Goal: Entertainment & Leisure: Consume media (video, audio)

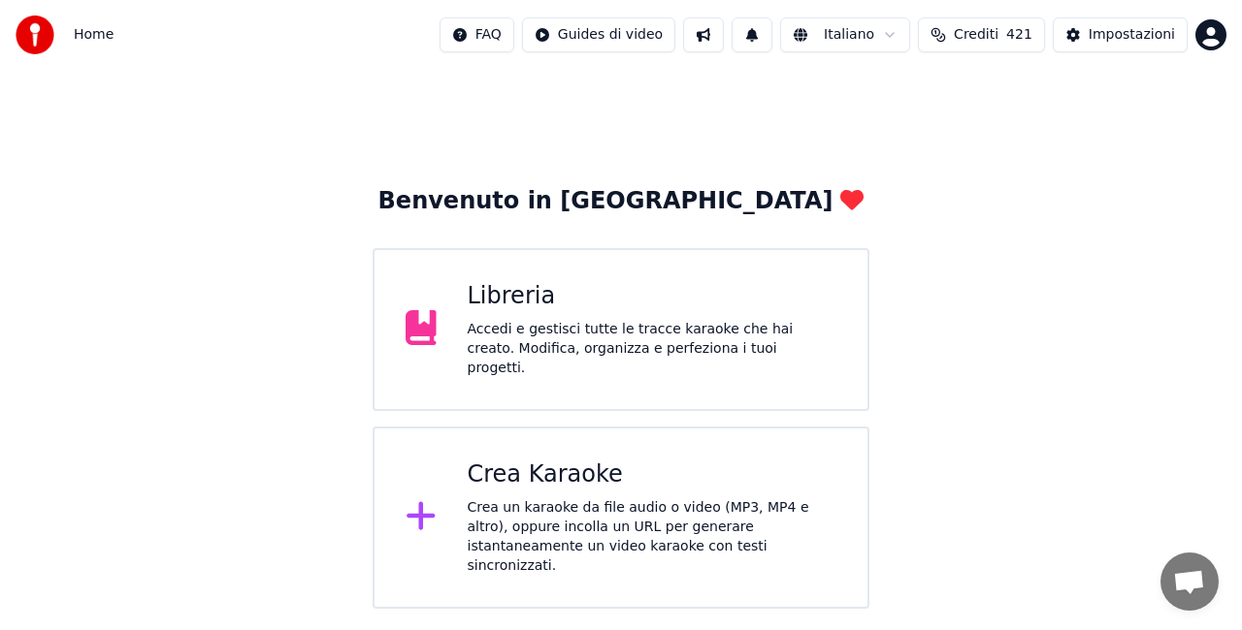
click at [542, 360] on div "Accedi e gestisci tutte le tracce karaoke che hai creato. Modifica, organizza e…" at bounding box center [653, 349] width 370 height 58
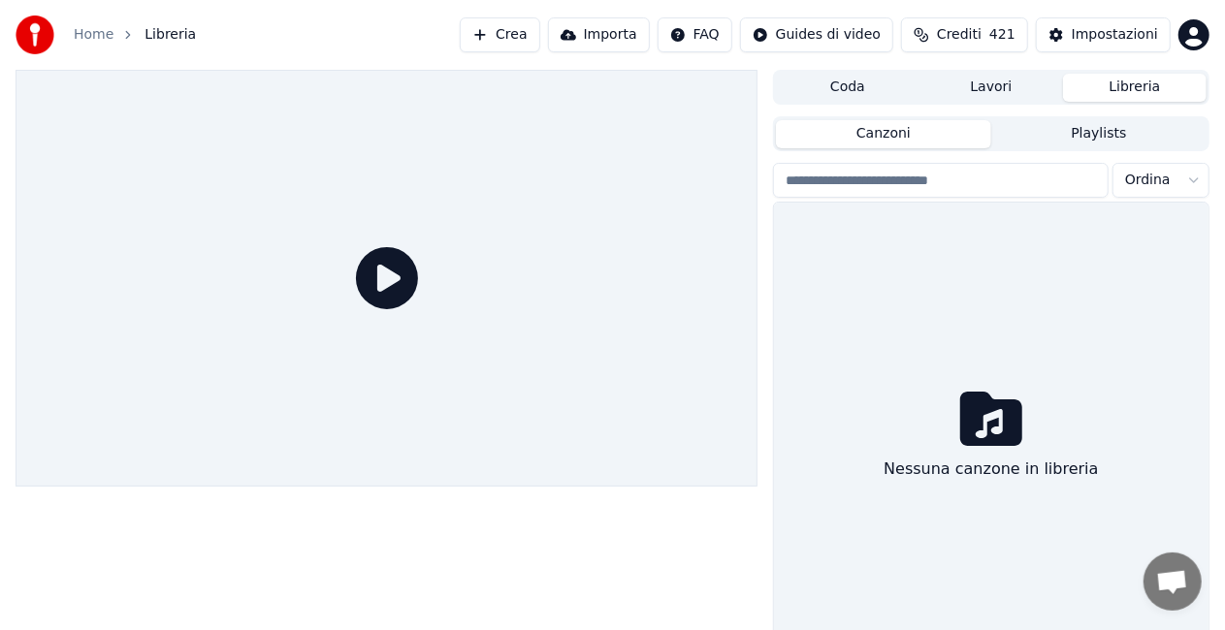
click at [542, 360] on div at bounding box center [387, 278] width 742 height 417
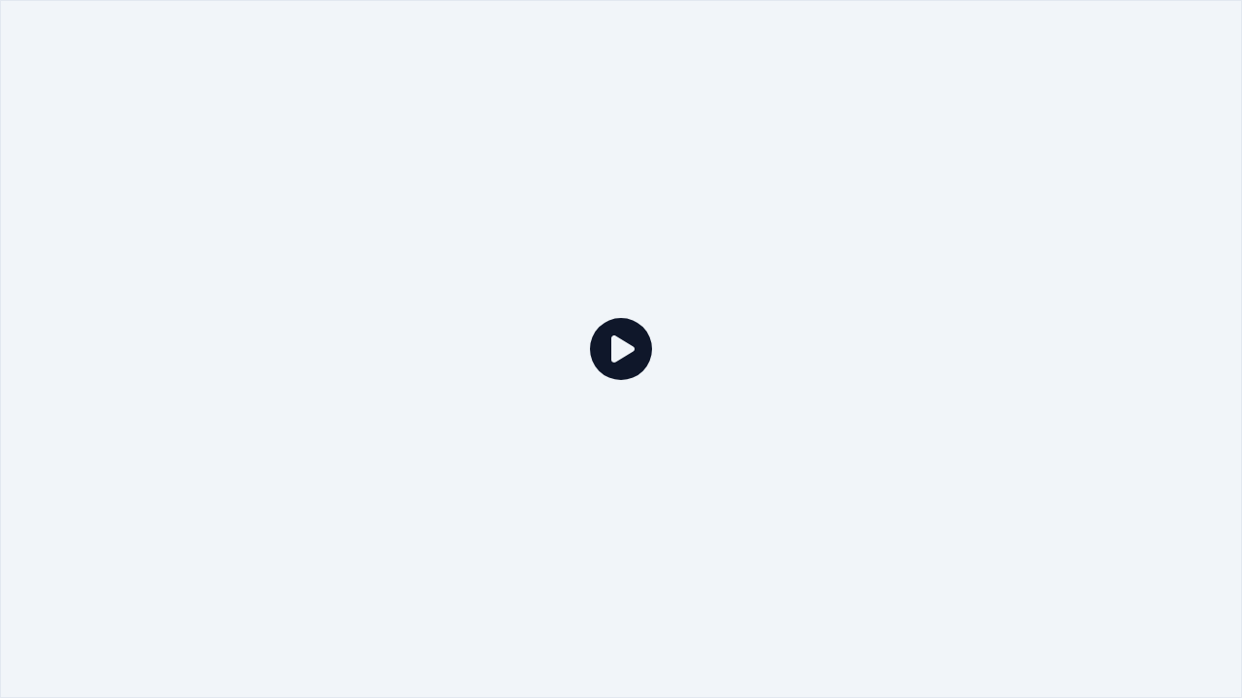
click at [1032, 173] on div at bounding box center [621, 349] width 1242 height 698
click at [1073, 140] on div at bounding box center [621, 349] width 1242 height 698
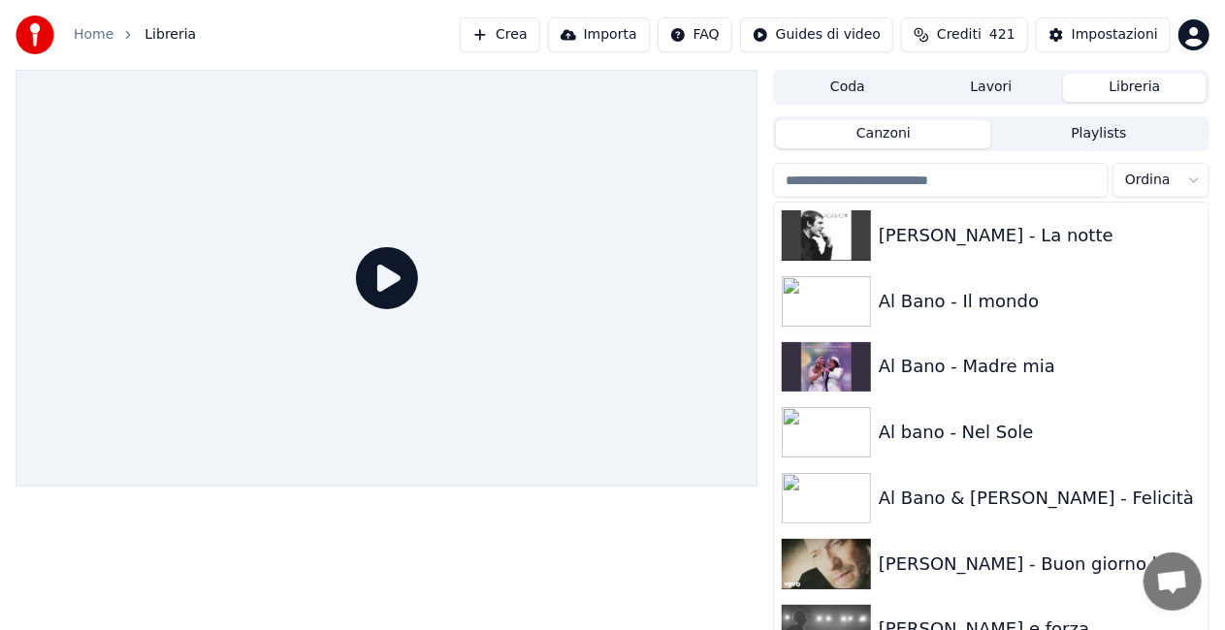
click at [1073, 117] on div "Canzoni Playlists" at bounding box center [991, 133] width 436 height 35
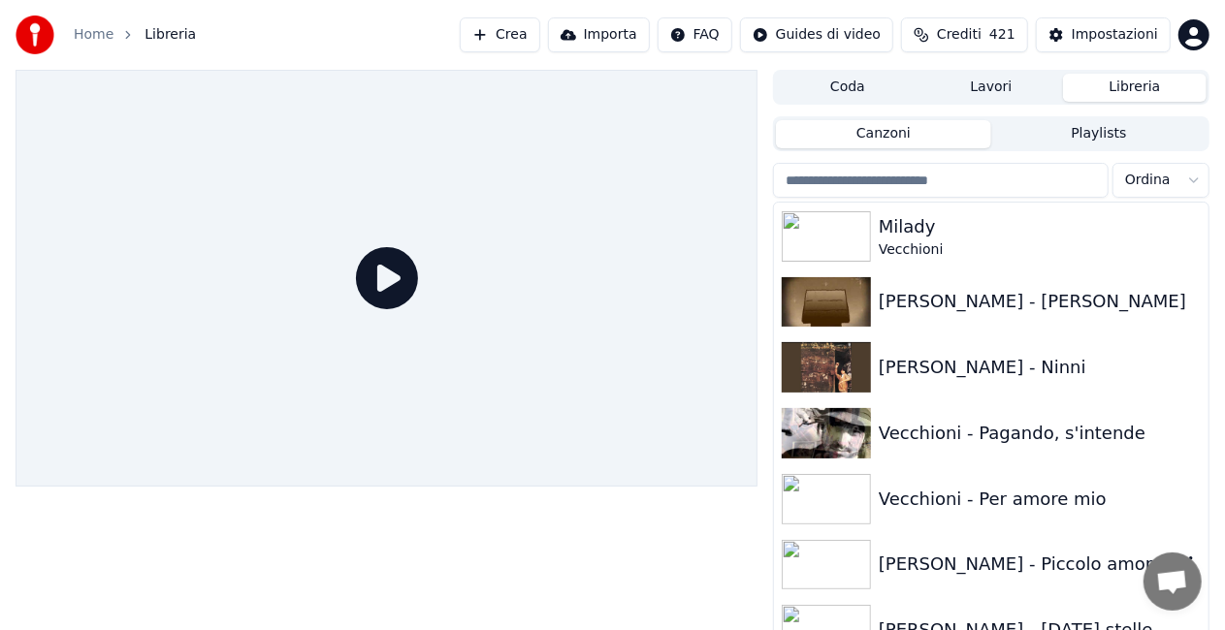
scroll to position [25484, 0]
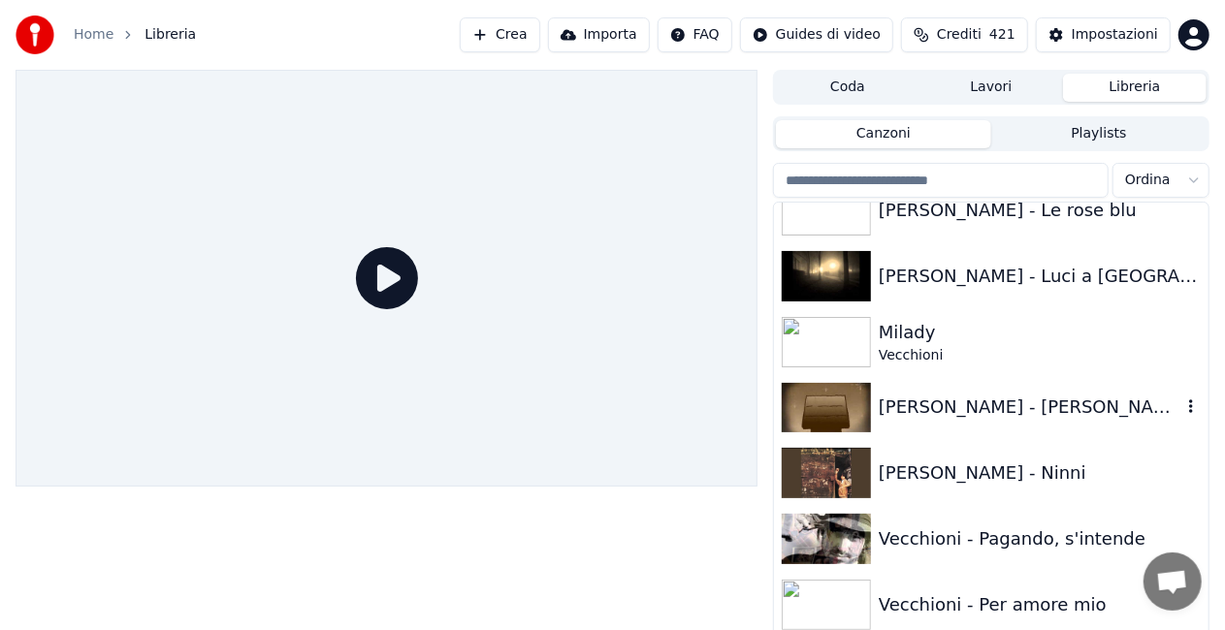
click at [985, 422] on div "[PERSON_NAME] - [PERSON_NAME]" at bounding box center [991, 408] width 435 height 66
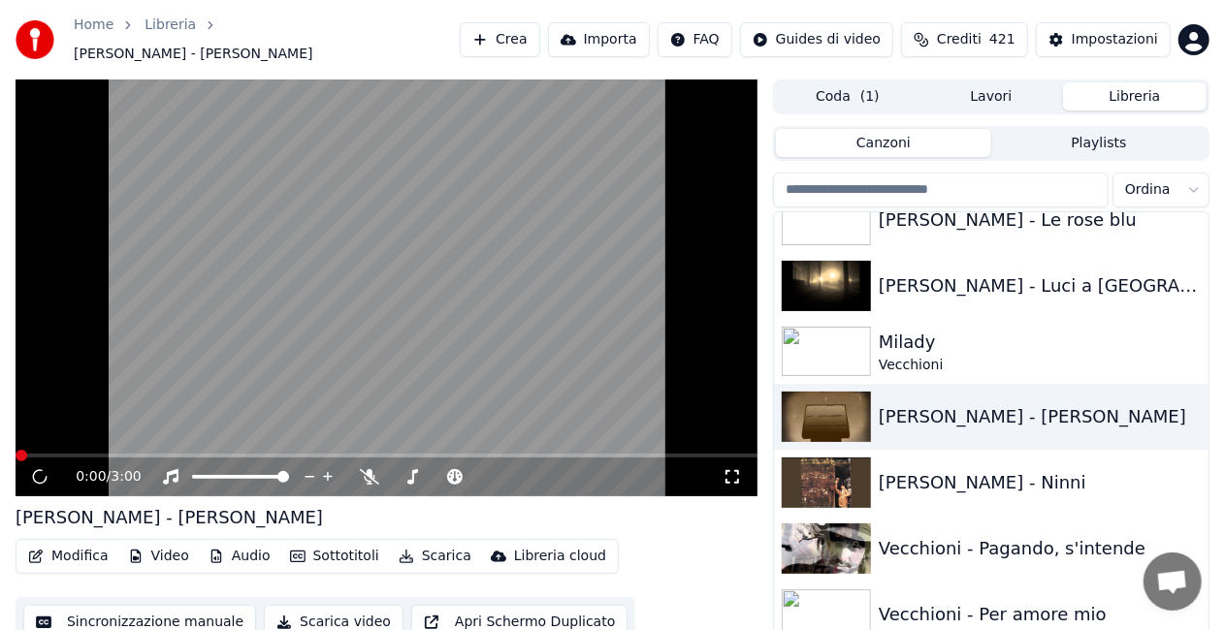
click at [733, 469] on icon at bounding box center [732, 477] width 19 height 16
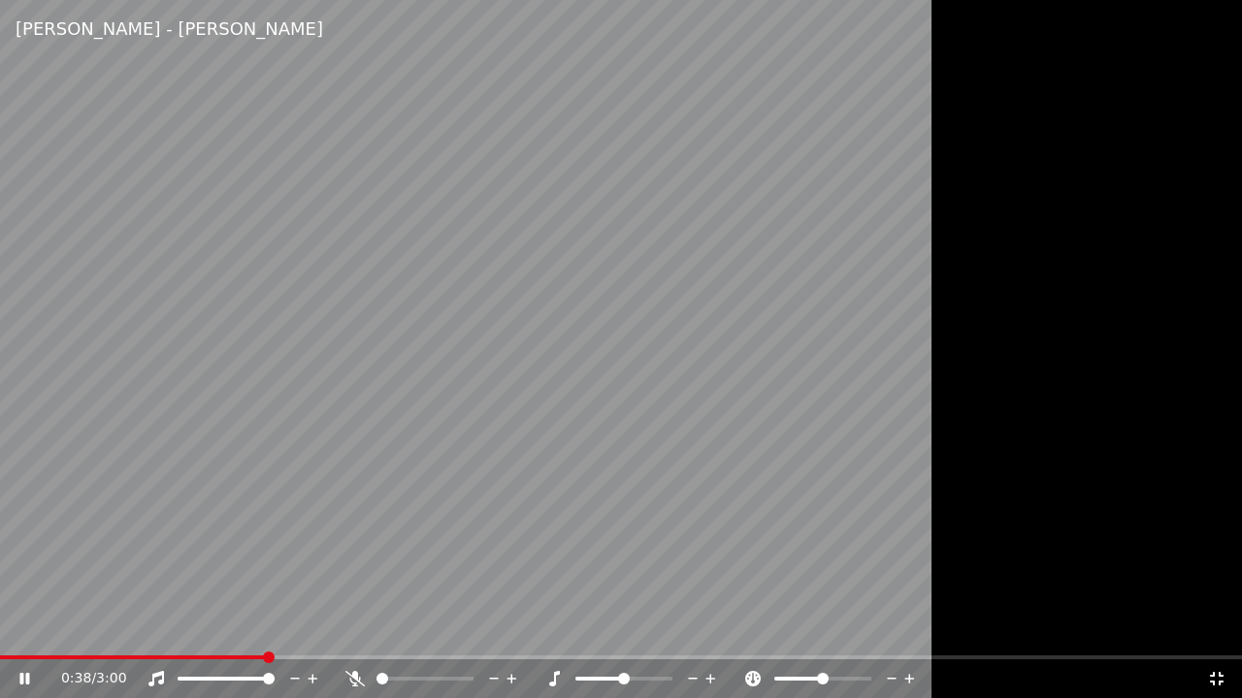
click at [18, 630] on div "0:38 / 3:00" at bounding box center [621, 679] width 1242 height 39
click at [17, 630] on span at bounding box center [135, 658] width 271 height 4
click at [225, 630] on span at bounding box center [226, 679] width 97 height 4
click at [0, 630] on span at bounding box center [0, 658] width 0 height 4
click at [908, 222] on video at bounding box center [621, 349] width 1242 height 698
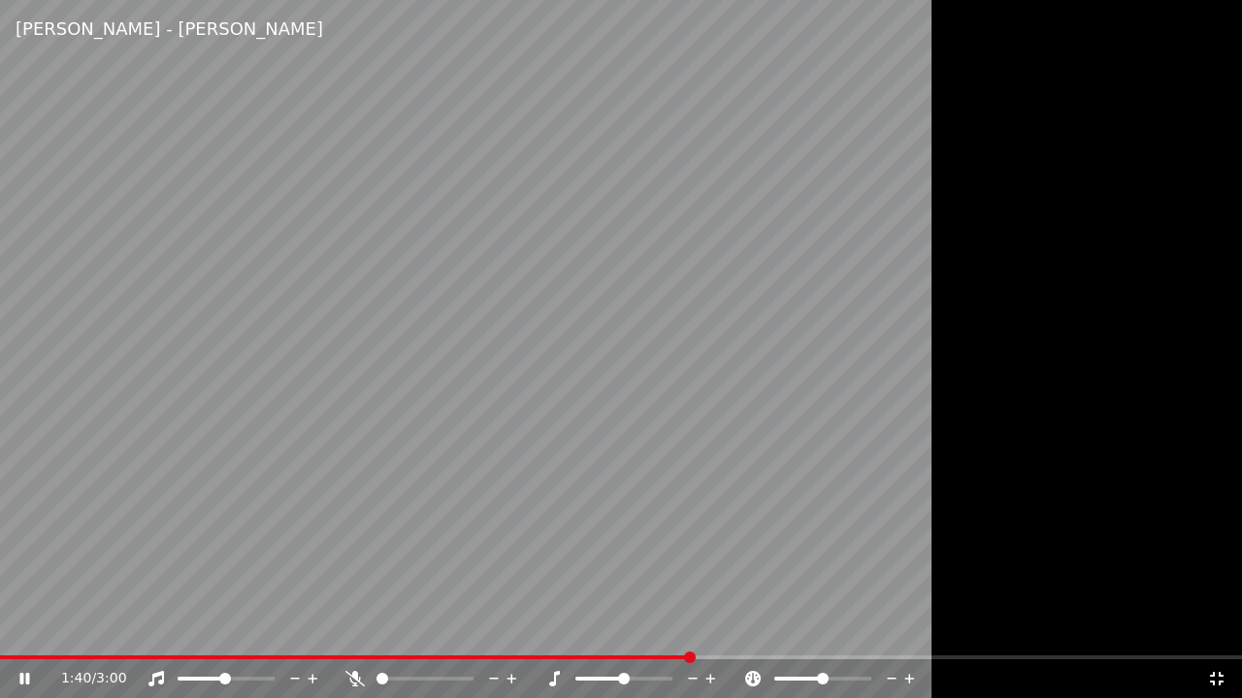
click at [908, 222] on video at bounding box center [621, 349] width 1242 height 698
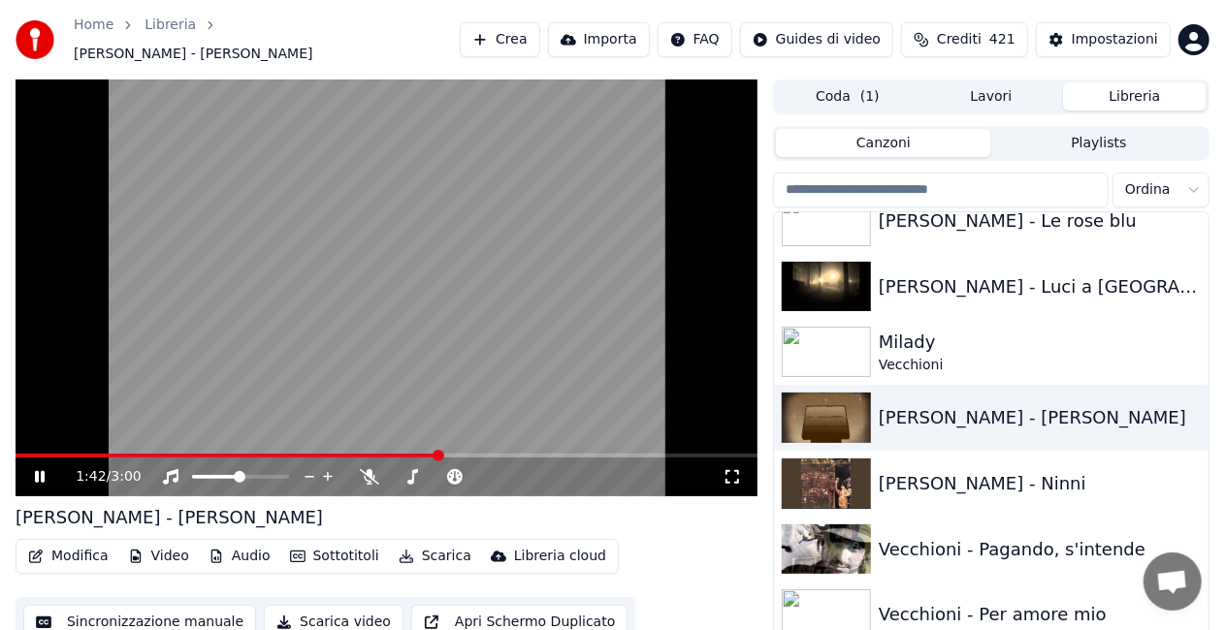
click at [513, 272] on video at bounding box center [387, 288] width 742 height 417
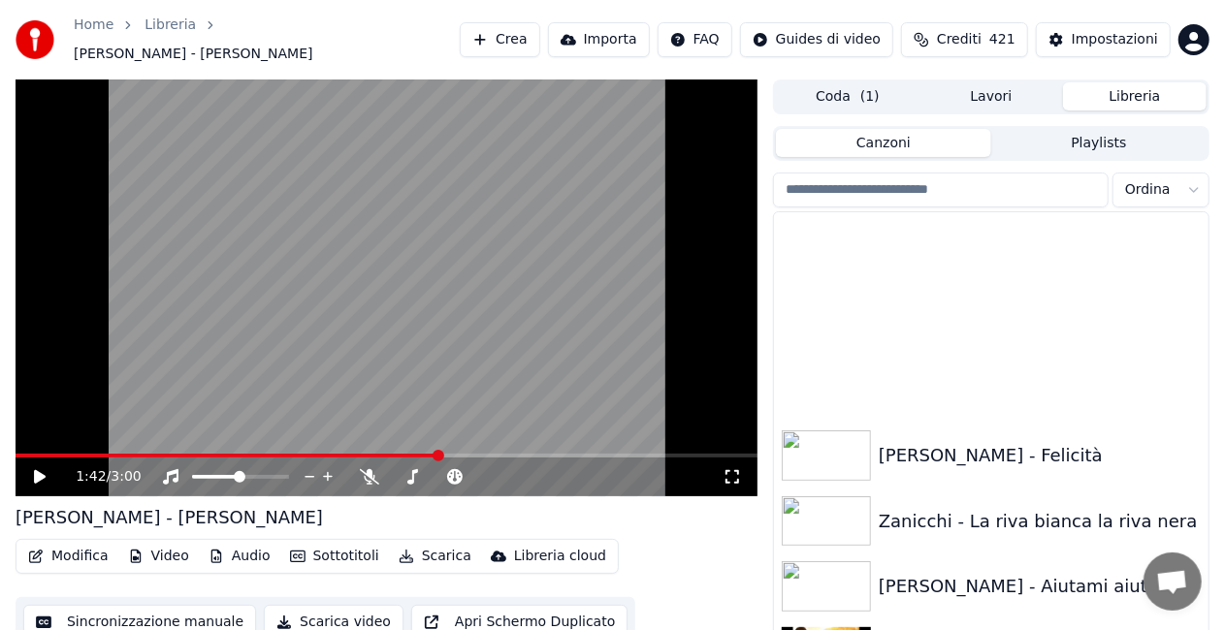
scroll to position [26551, 0]
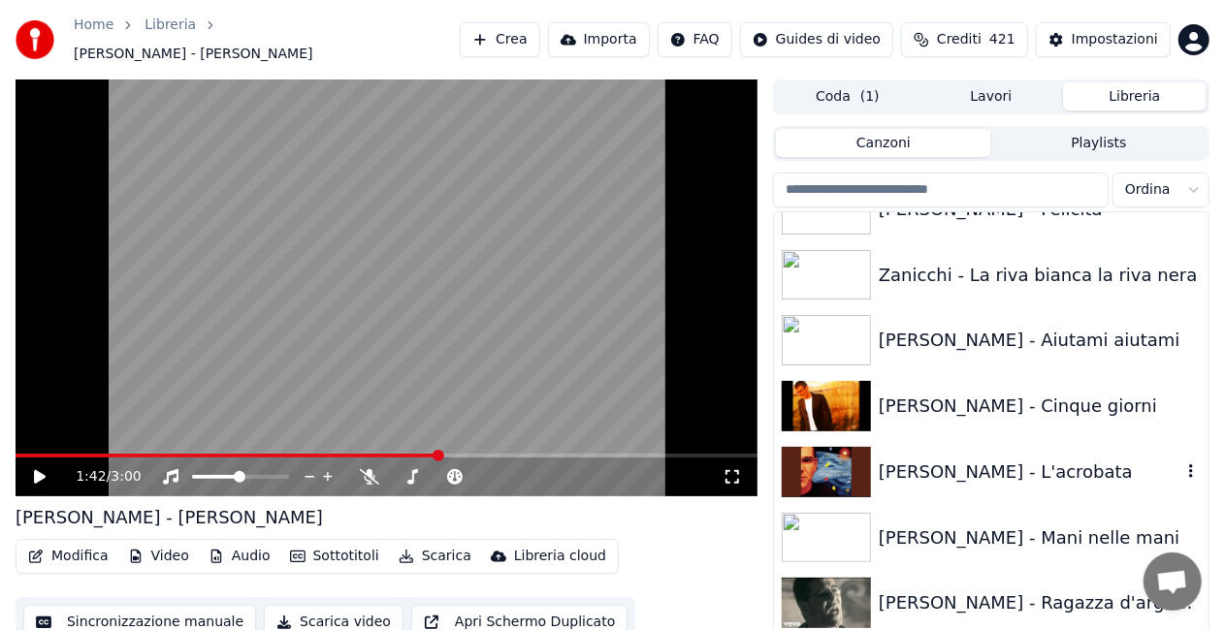
click at [978, 466] on div "[PERSON_NAME] - L'acrobata" at bounding box center [1030, 472] width 303 height 27
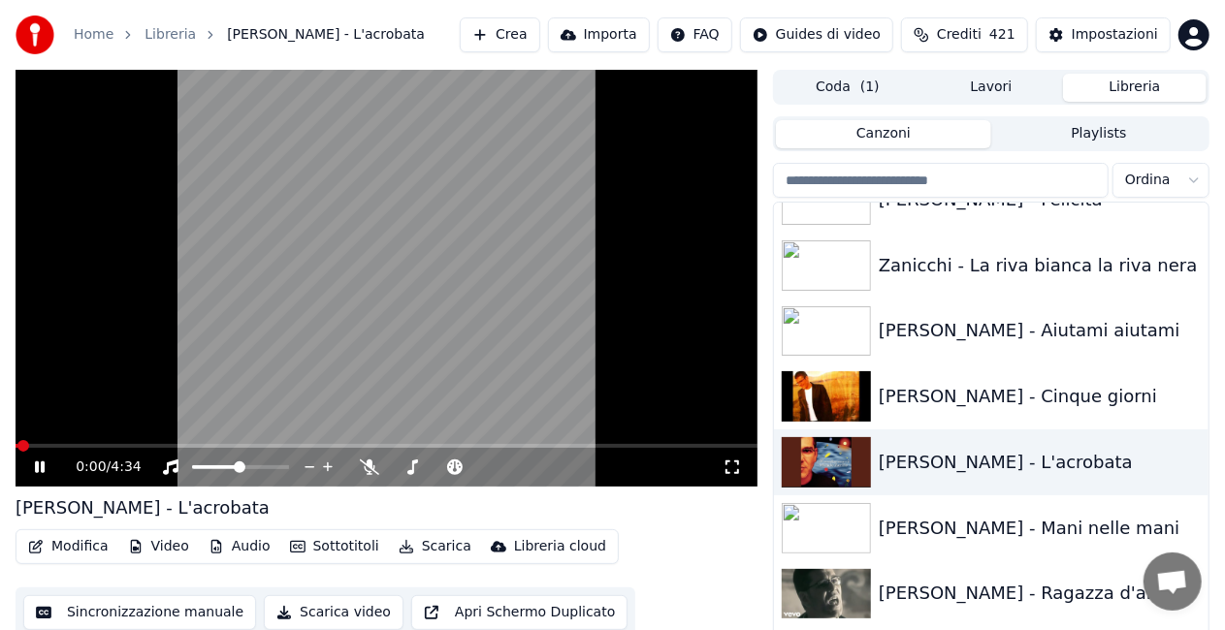
click at [729, 470] on icon at bounding box center [732, 468] width 19 height 16
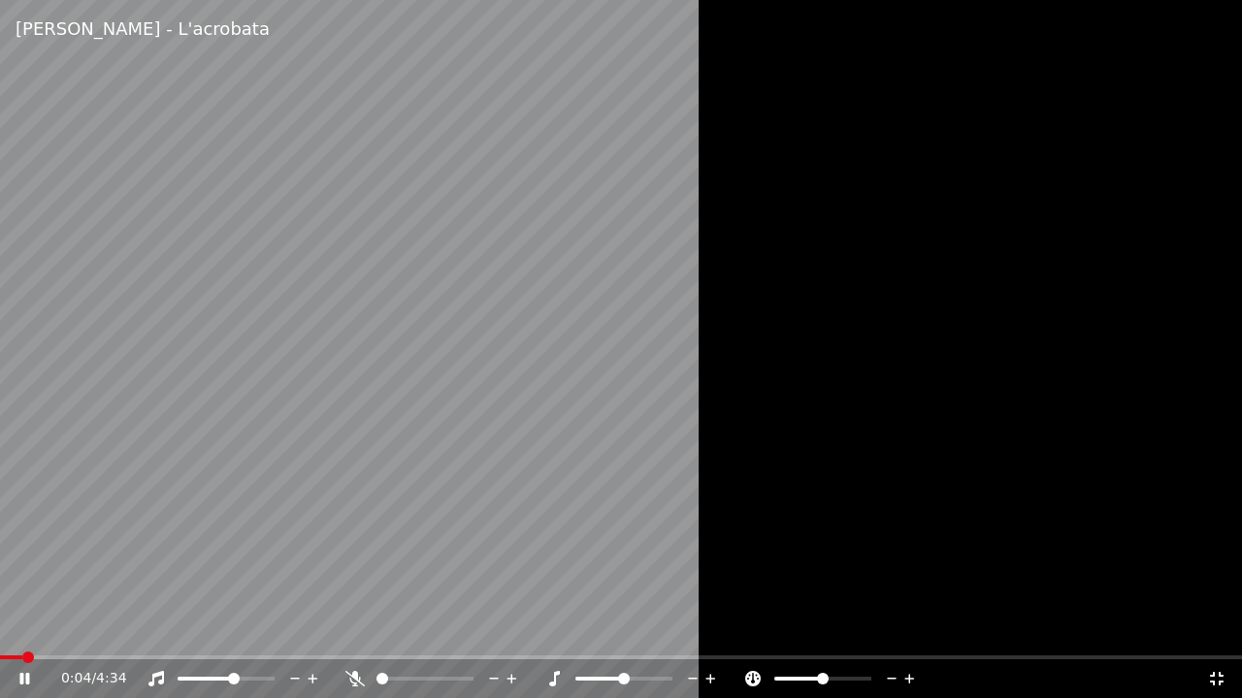
click at [235, 630] on span at bounding box center [234, 679] width 12 height 12
click at [239, 630] on span at bounding box center [236, 679] width 12 height 12
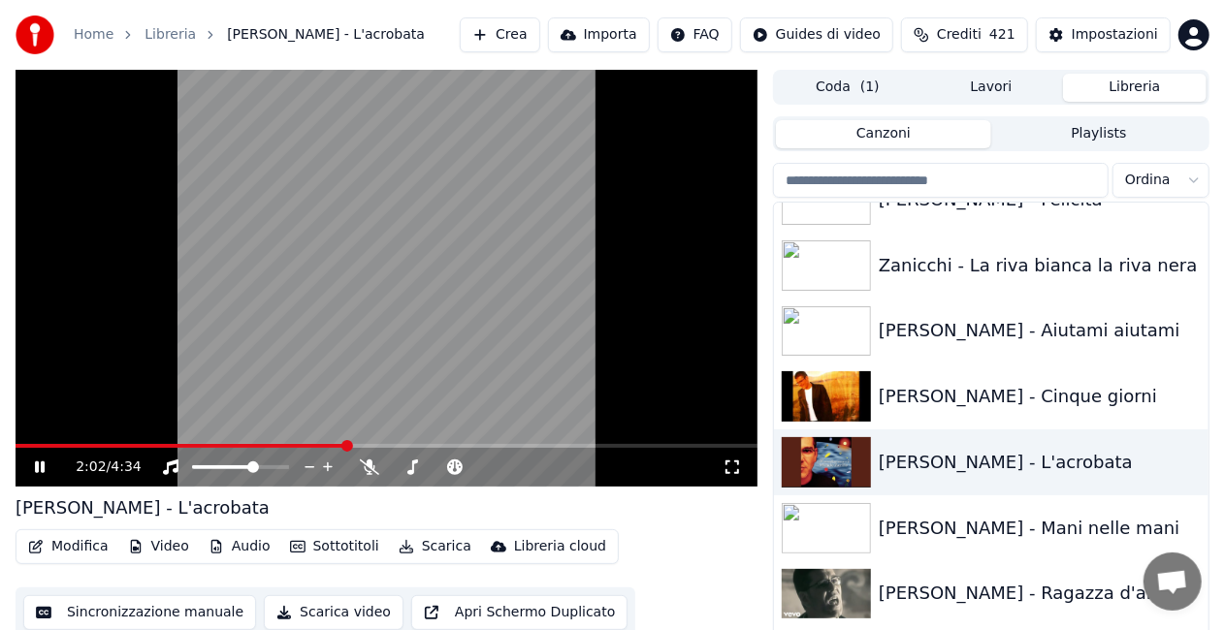
click at [0, 559] on div "2:02 / 4:34 [PERSON_NAME] - L'acrobata Modifica Video Audio Sottotitoli Scarica…" at bounding box center [612, 372] width 1225 height 605
click at [323, 320] on video at bounding box center [387, 278] width 742 height 417
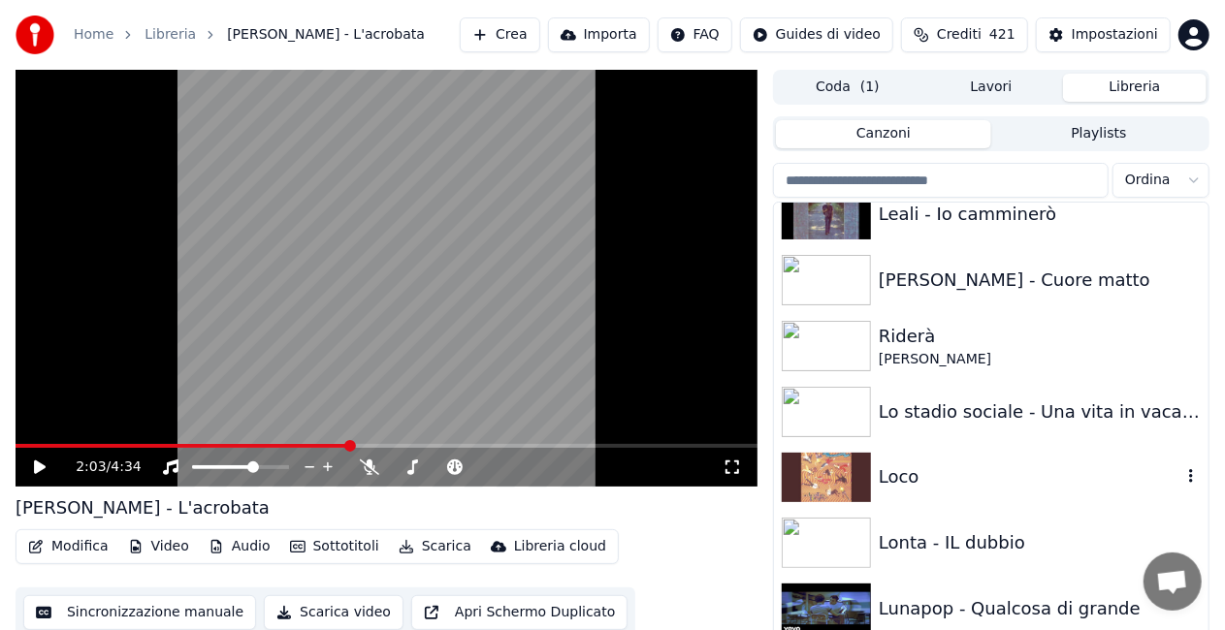
scroll to position [13579, 0]
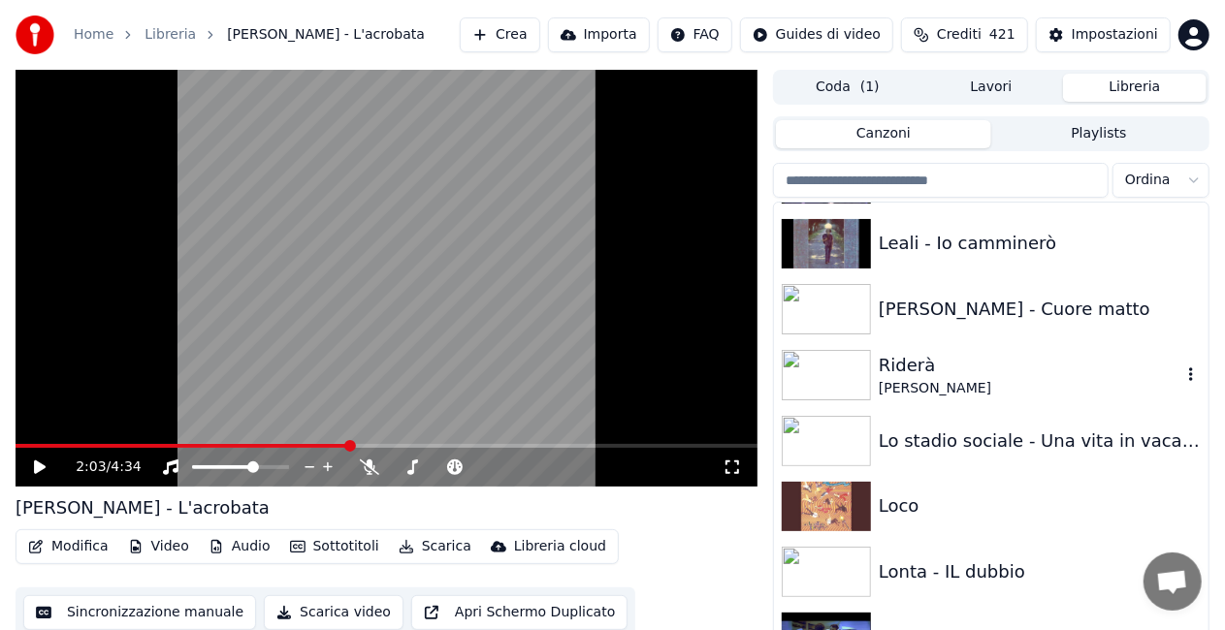
click at [988, 393] on div "[PERSON_NAME]" at bounding box center [1030, 388] width 303 height 19
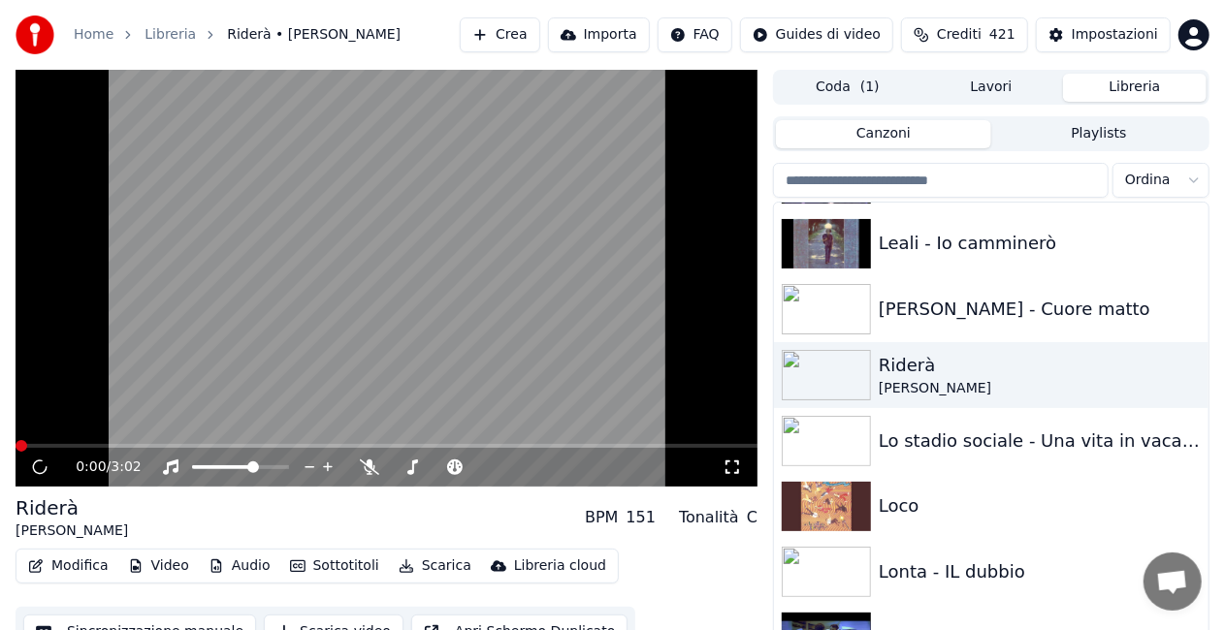
click at [730, 468] on icon at bounding box center [732, 468] width 19 height 16
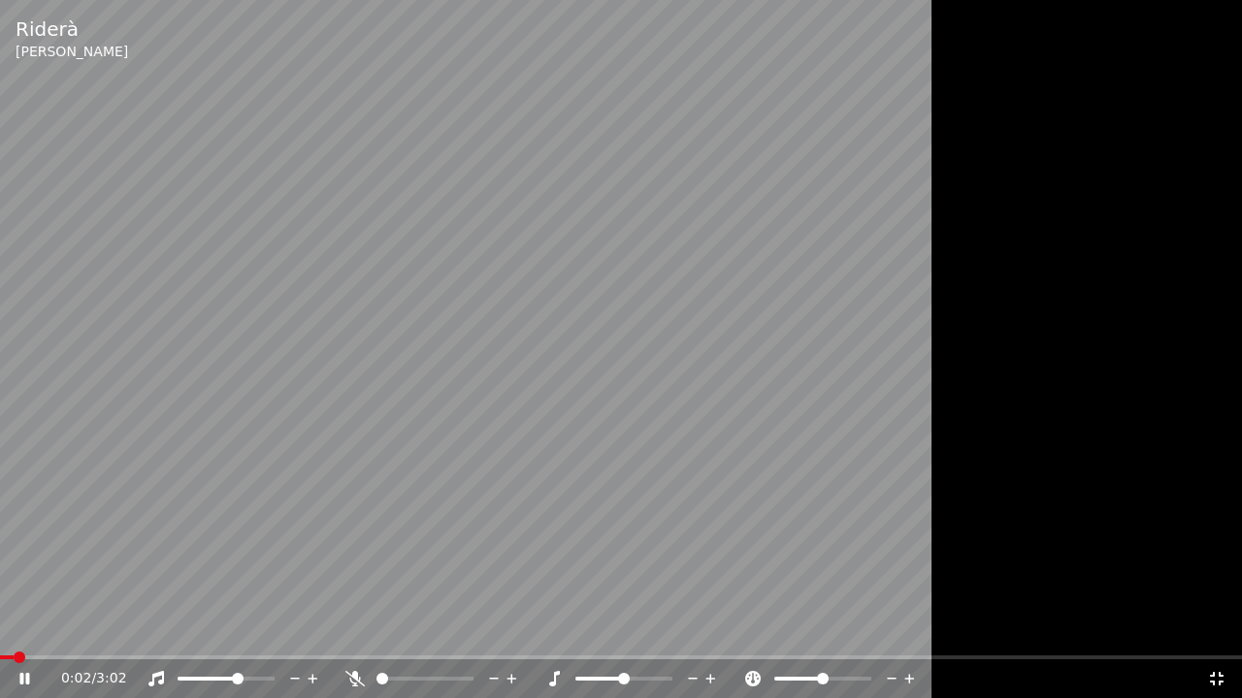
click at [14, 630] on span at bounding box center [7, 658] width 14 height 4
click at [440, 630] on span at bounding box center [435, 679] width 12 height 12
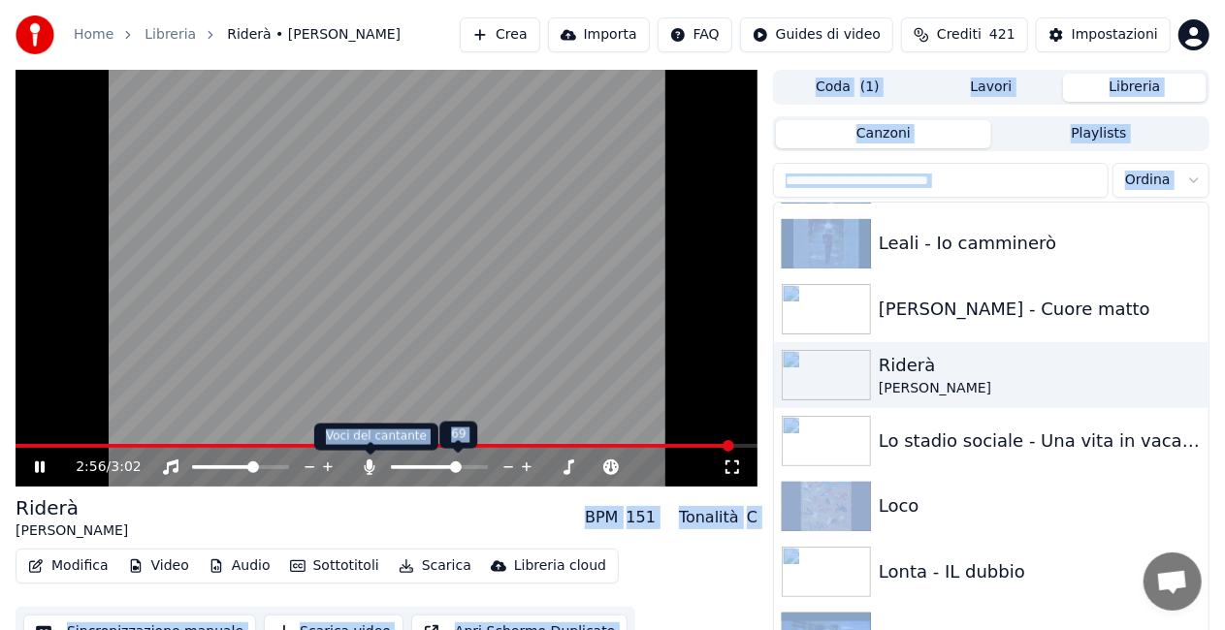
click at [365, 466] on icon at bounding box center [369, 468] width 19 height 16
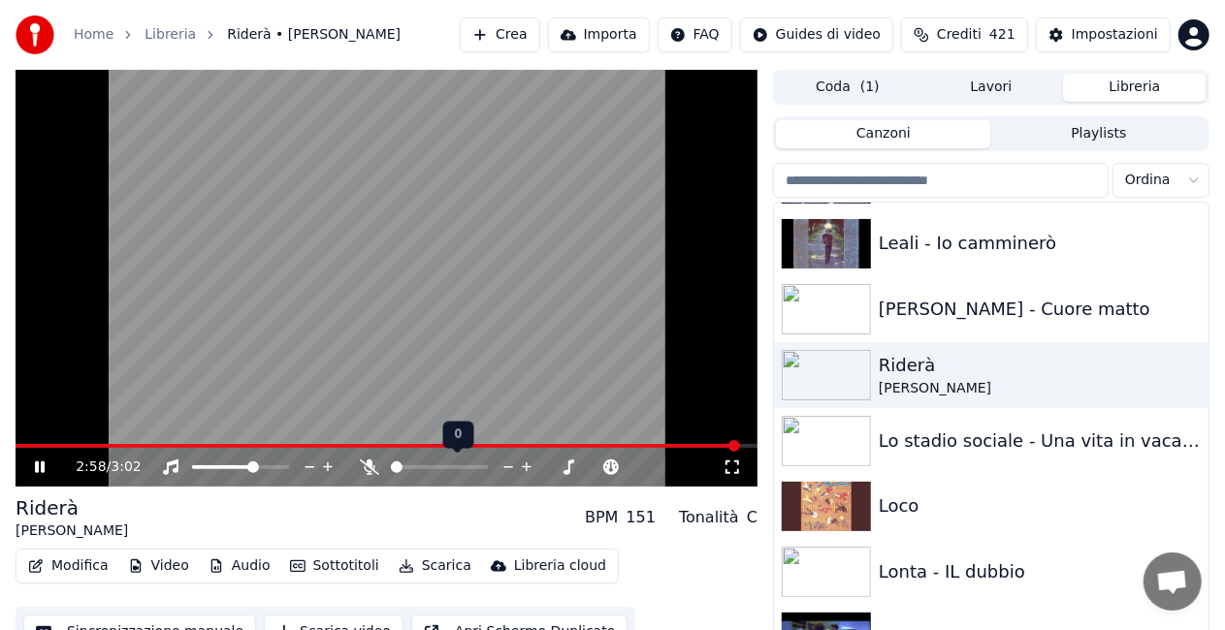
click at [368, 466] on body "Home Libreria Riderà • [PERSON_NAME] Importa FAQ Guides di video Crediti 421 Im…" at bounding box center [612, 315] width 1225 height 630
click at [376, 466] on icon at bounding box center [369, 468] width 19 height 16
click at [371, 472] on icon at bounding box center [370, 468] width 11 height 16
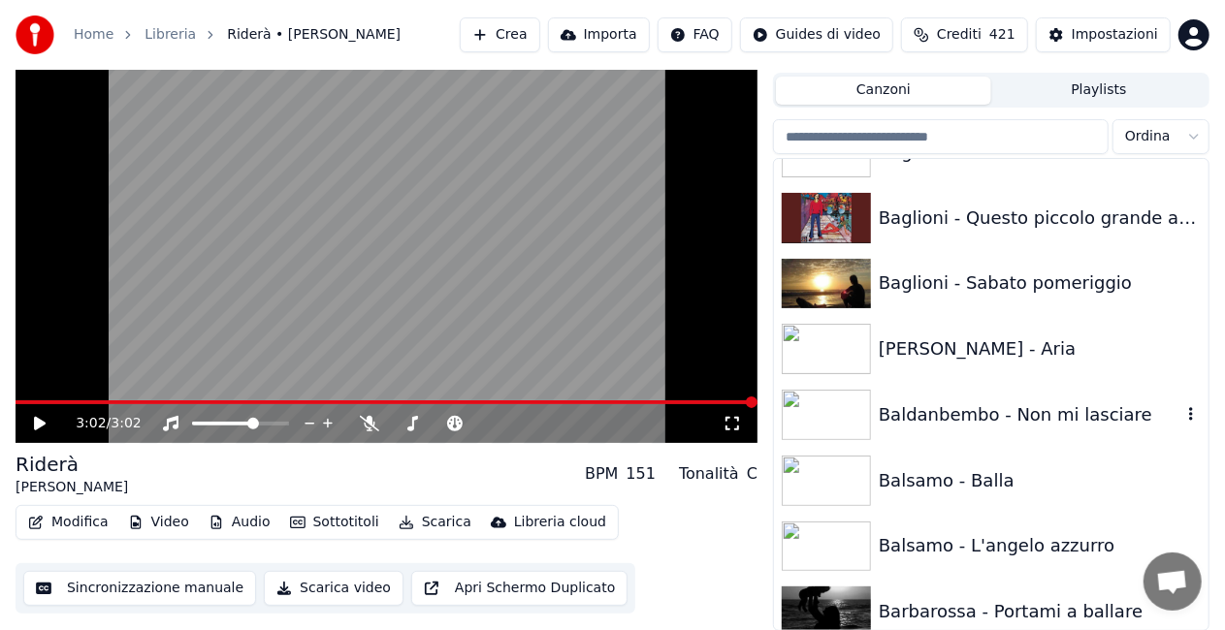
scroll to position [867, 0]
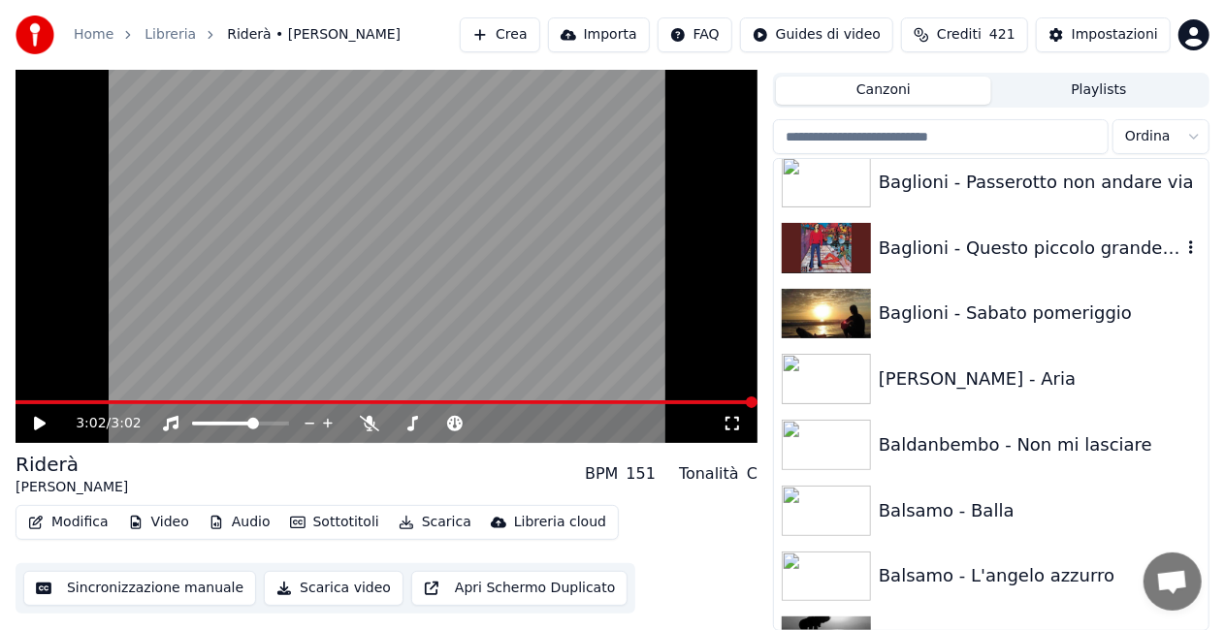
drag, startPoint x: 915, startPoint y: 257, endPoint x: 875, endPoint y: 259, distance: 39.8
click at [909, 257] on div "Baglioni - Questo piccolo grande amore" at bounding box center [1030, 248] width 303 height 27
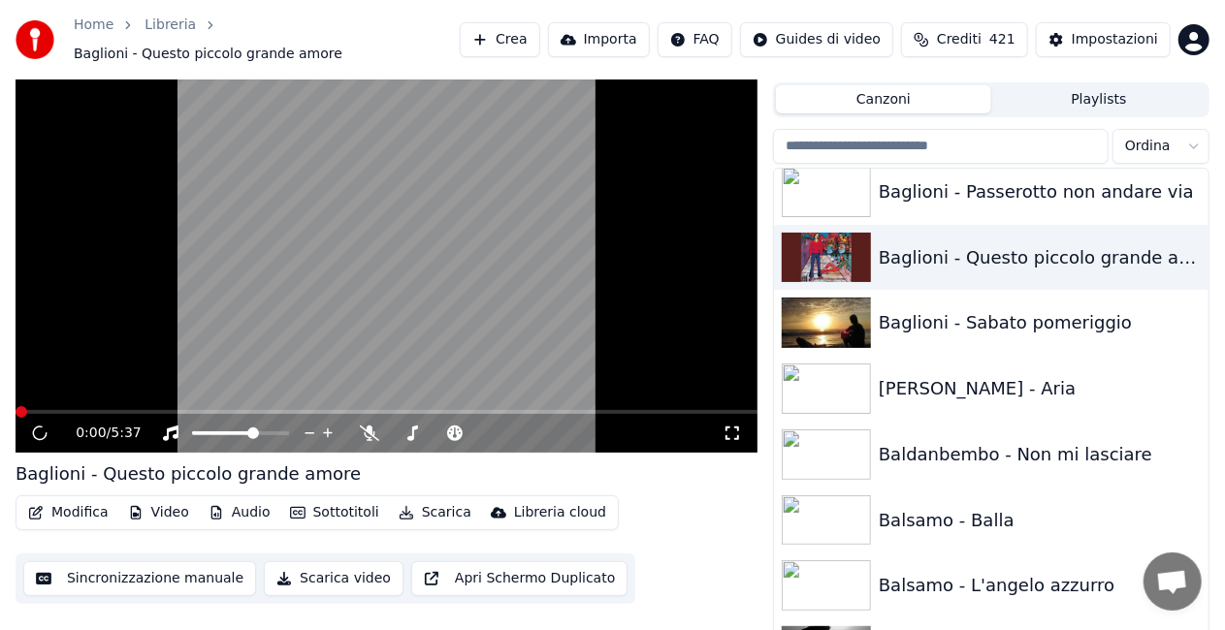
drag, startPoint x: 749, startPoint y: 386, endPoint x: 729, endPoint y: 447, distance: 64.1
click at [729, 446] on div "0:00 / 5:37 Baglioni - Questo piccolo grande amore Modifica Video Audio Sottoti…" at bounding box center [387, 338] width 742 height 605
click at [729, 426] on icon at bounding box center [732, 434] width 19 height 16
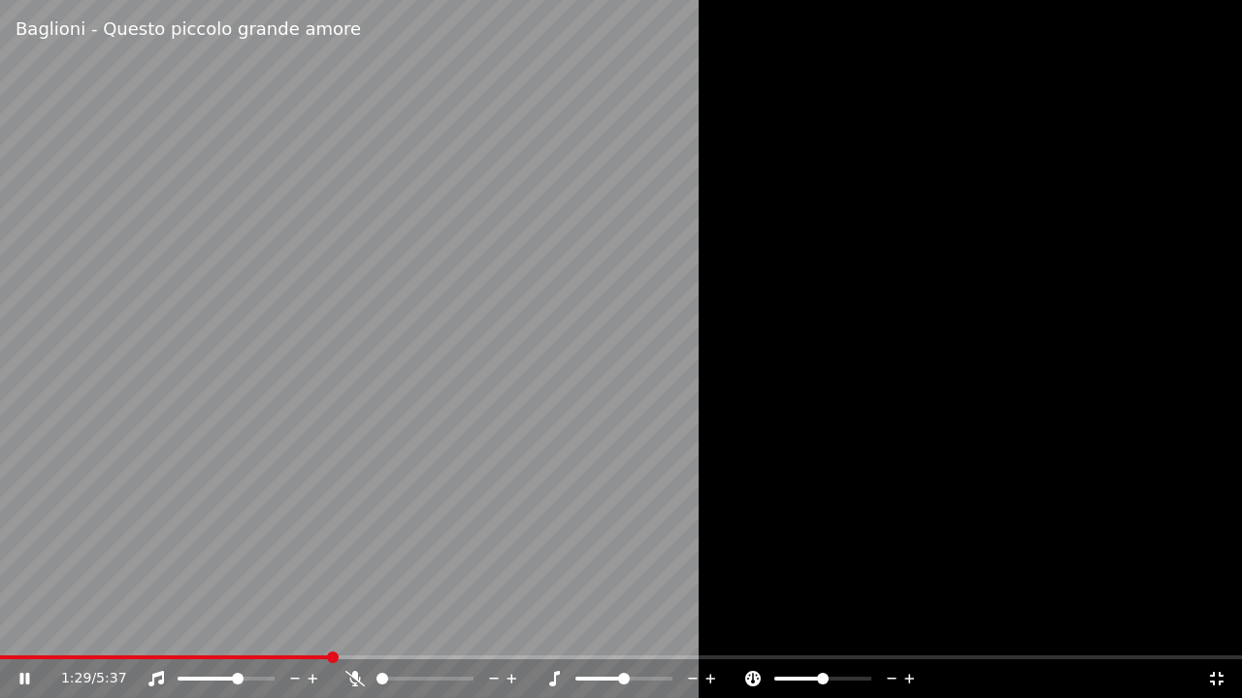
drag, startPoint x: 1216, startPoint y: 677, endPoint x: 979, endPoint y: 662, distance: 238.1
click at [1203, 630] on div "1:29 / 5:37" at bounding box center [621, 678] width 1226 height 19
click at [1211, 630] on icon at bounding box center [1217, 679] width 14 height 14
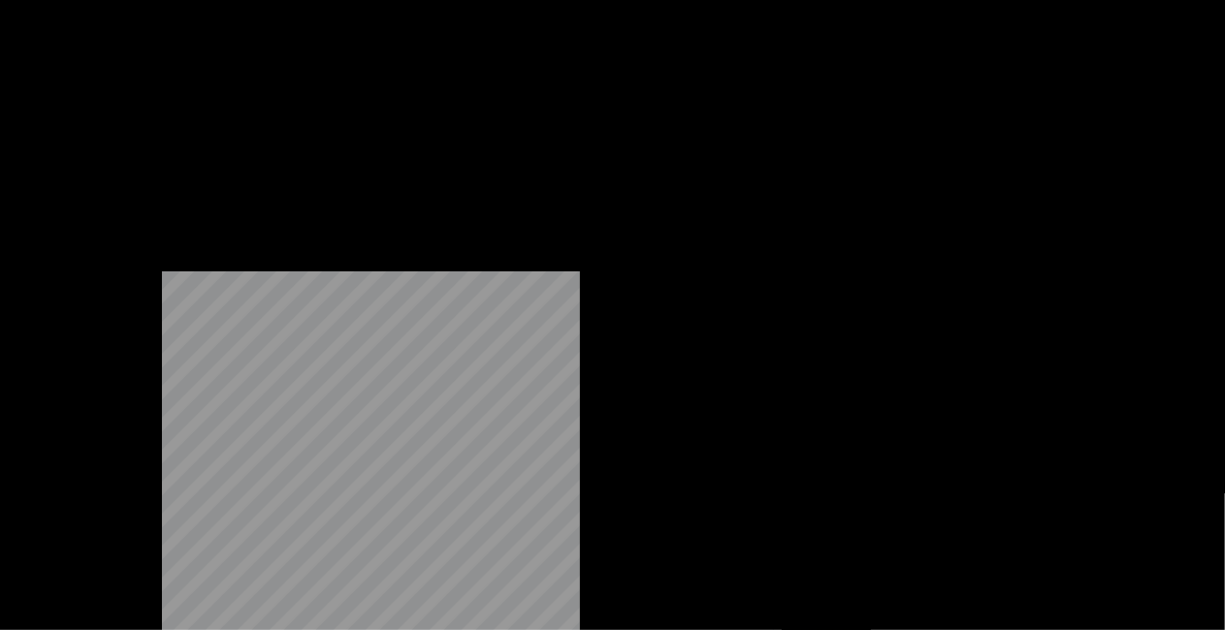
scroll to position [1740, 0]
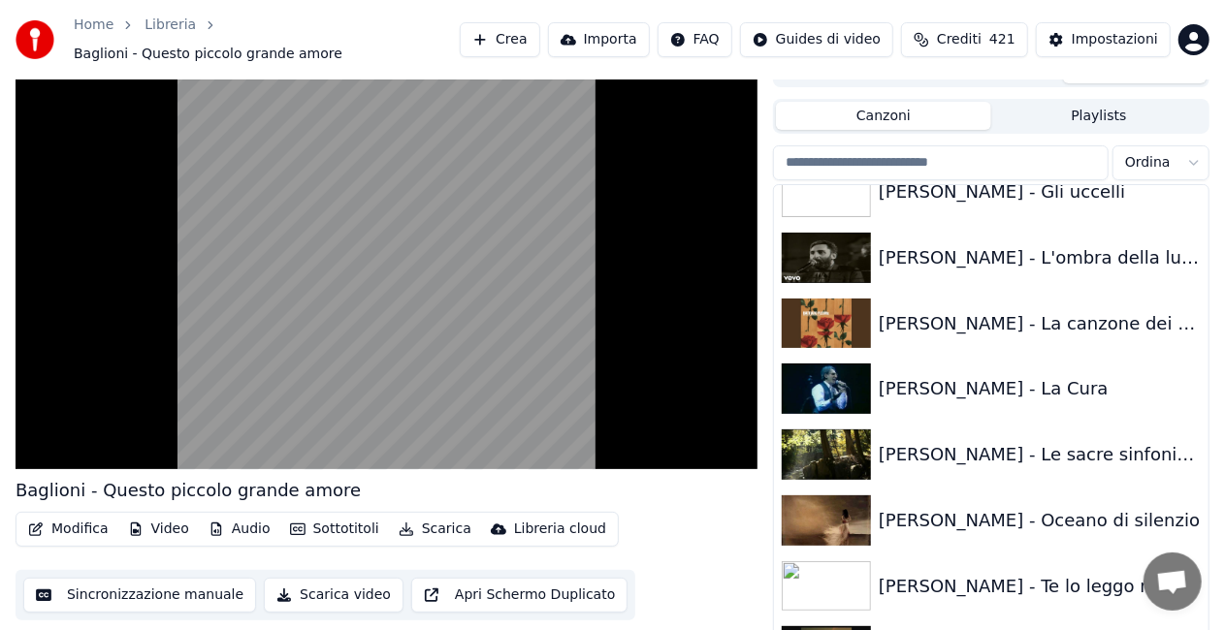
click at [975, 573] on div "[PERSON_NAME] - Te lo leggo negli occhi" at bounding box center [1030, 586] width 303 height 27
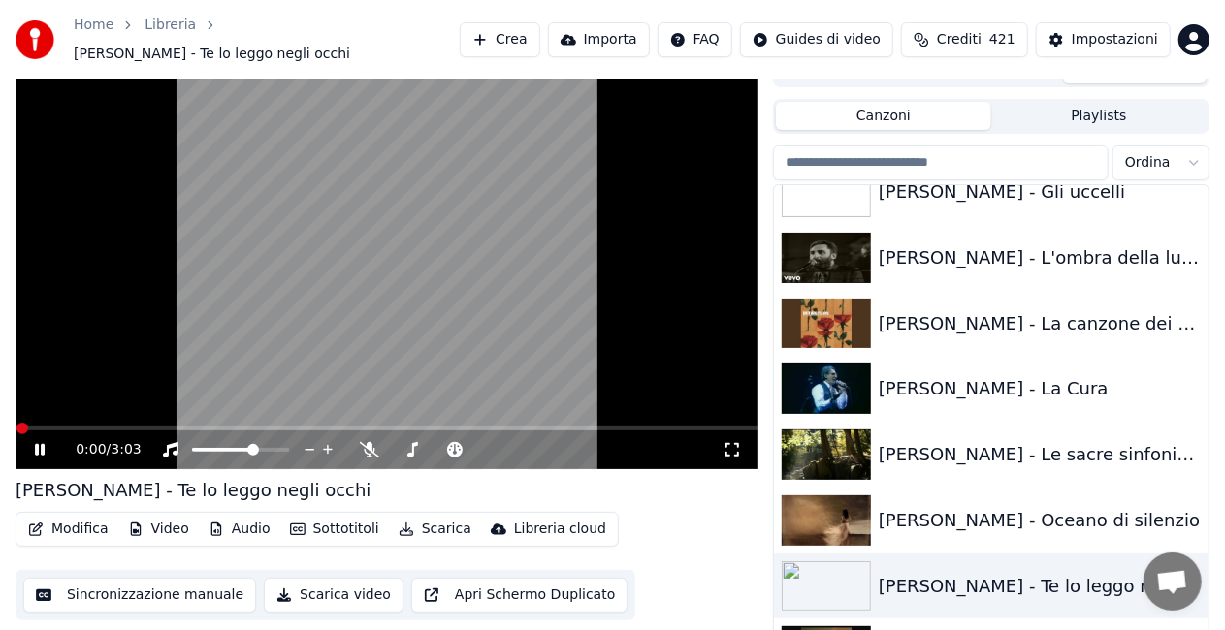
click at [733, 443] on icon at bounding box center [732, 450] width 19 height 16
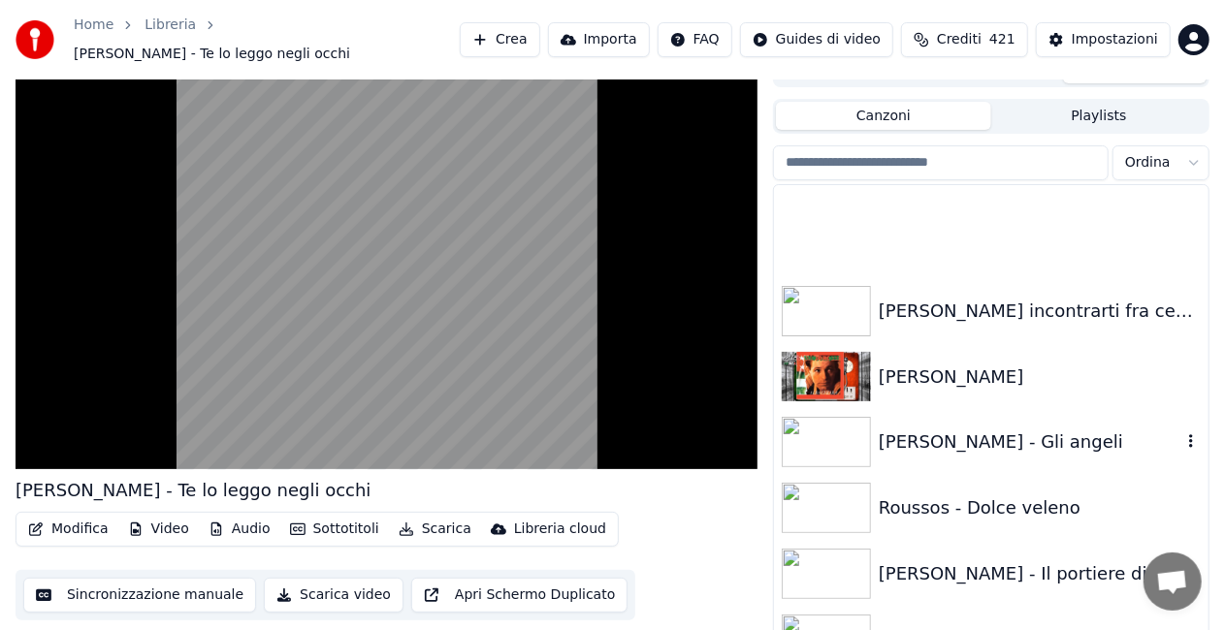
scroll to position [22119, 0]
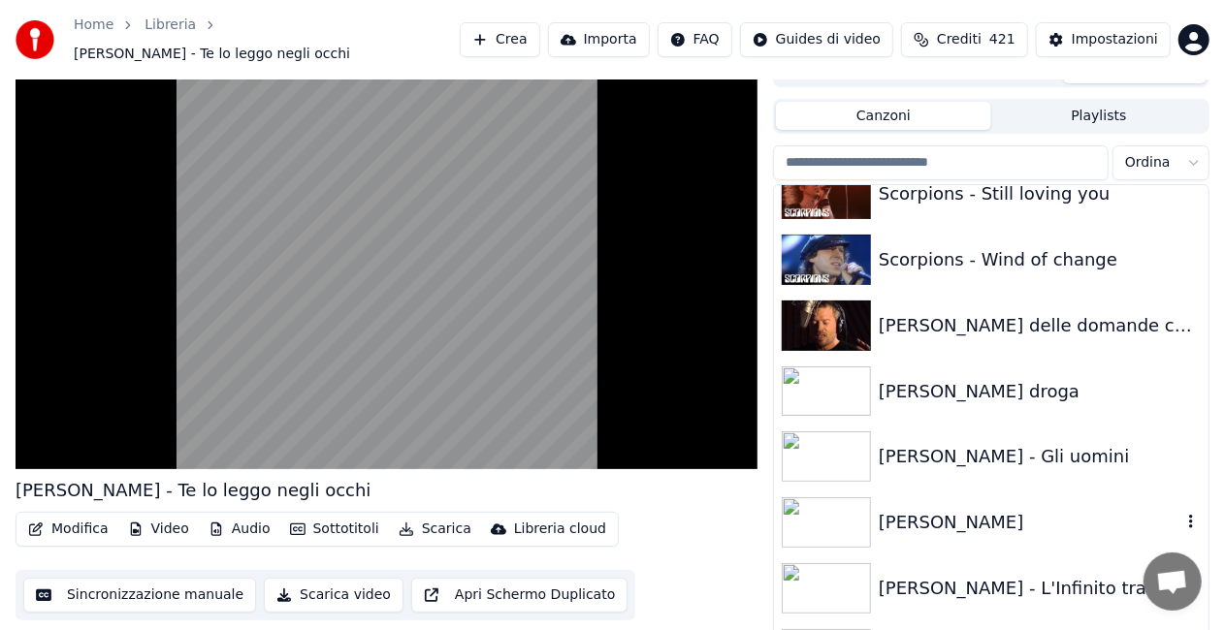
click at [992, 497] on div "[PERSON_NAME]" at bounding box center [991, 523] width 435 height 66
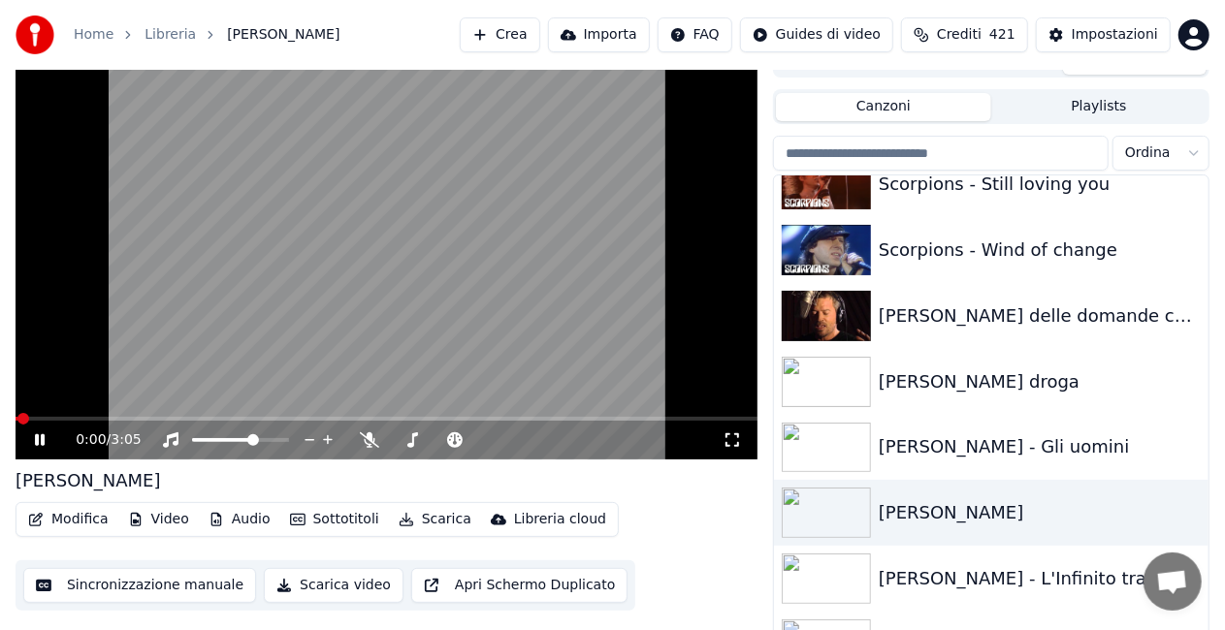
click at [729, 446] on icon at bounding box center [733, 441] width 14 height 14
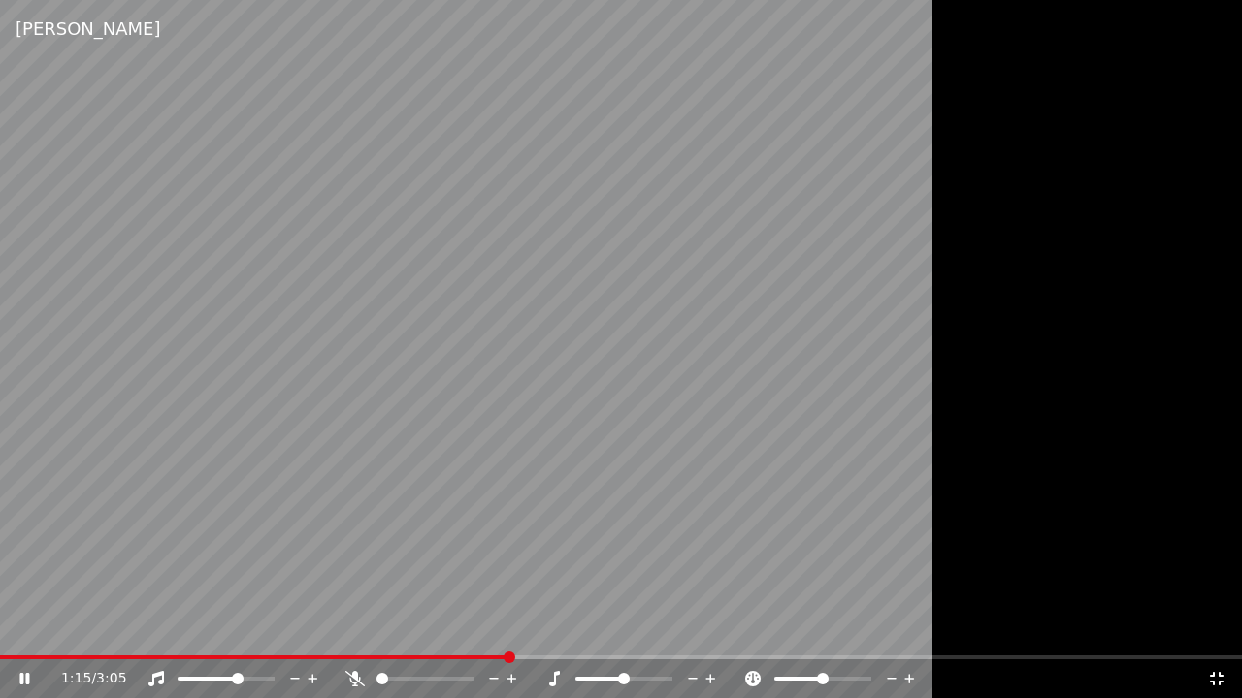
click at [13, 630] on video at bounding box center [621, 349] width 1242 height 698
click at [12, 630] on div "1:15 / 3:05" at bounding box center [621, 679] width 1242 height 39
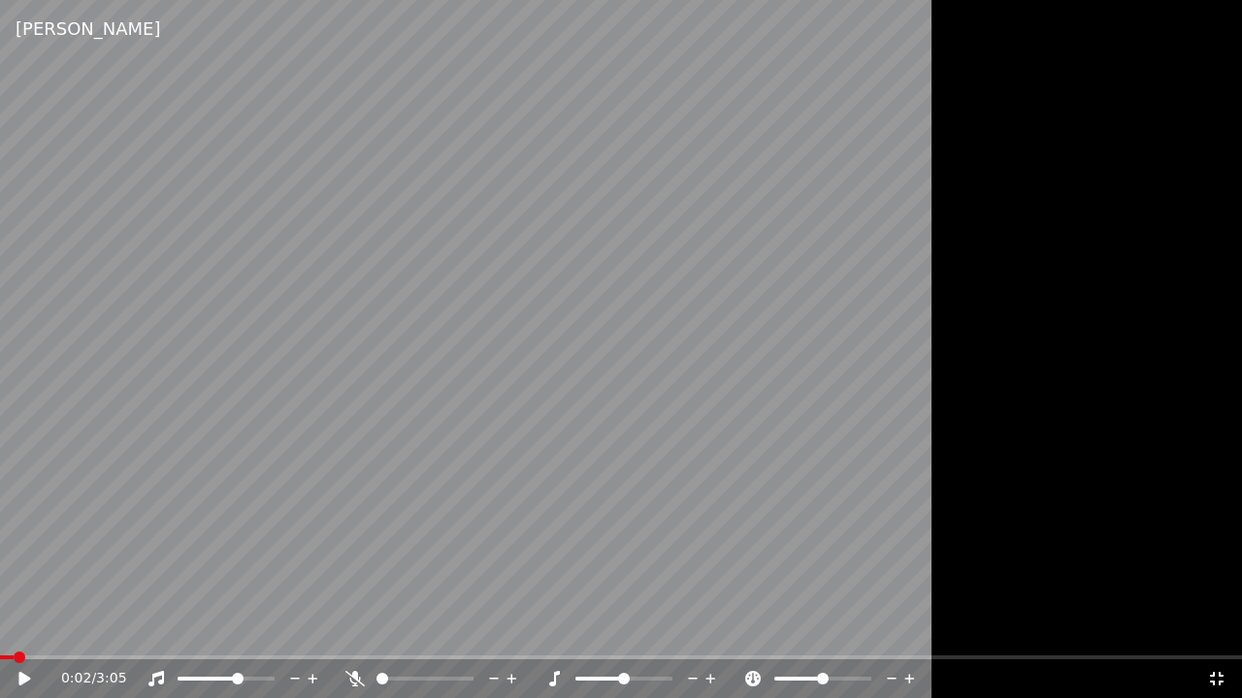
click at [12, 630] on span at bounding box center [7, 658] width 14 height 4
click at [989, 242] on div at bounding box center [621, 349] width 1242 height 698
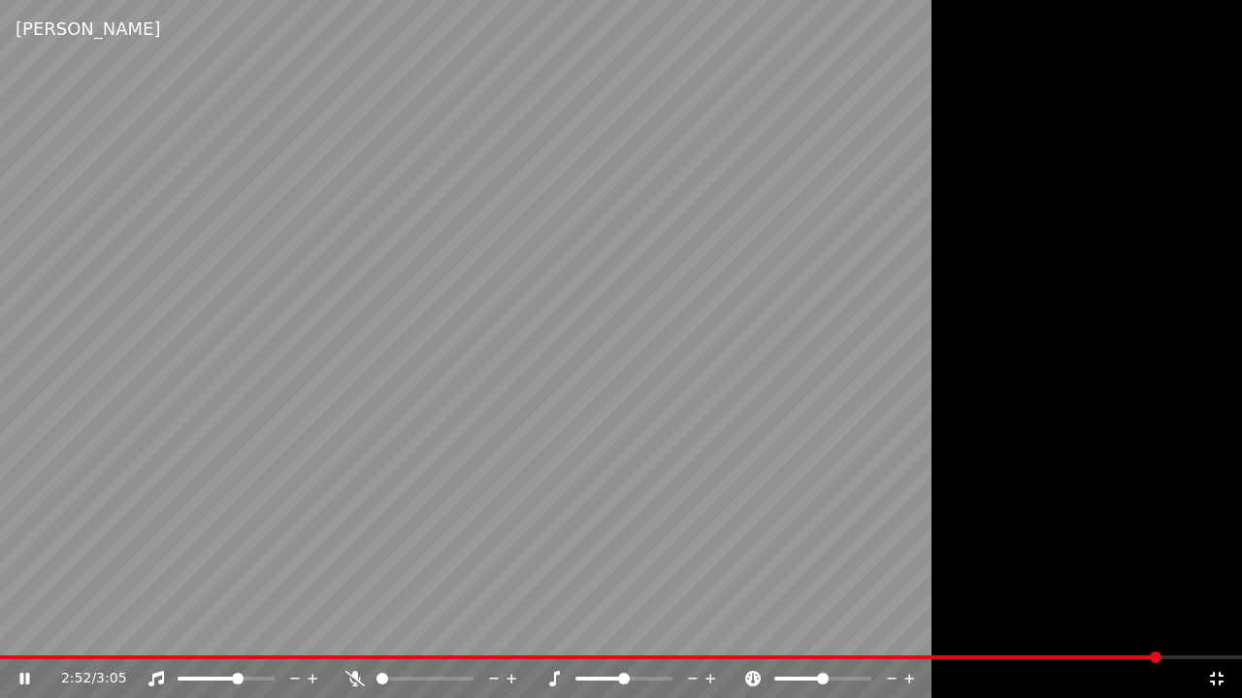
click at [1221, 630] on icon at bounding box center [1216, 679] width 19 height 16
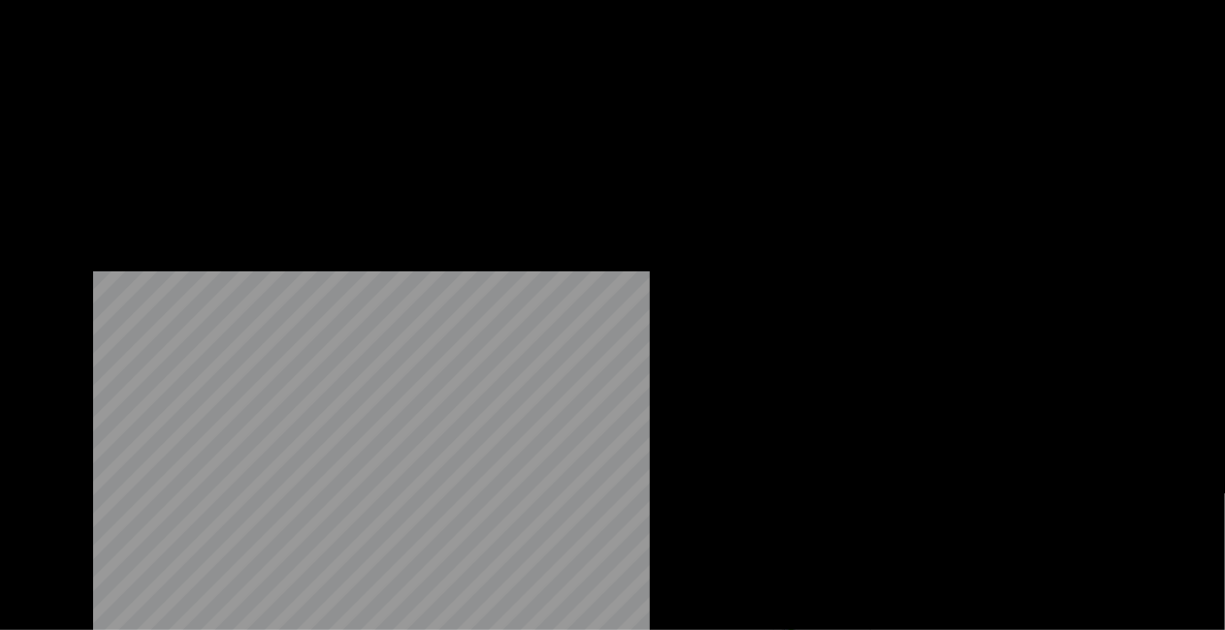
scroll to position [22216, 0]
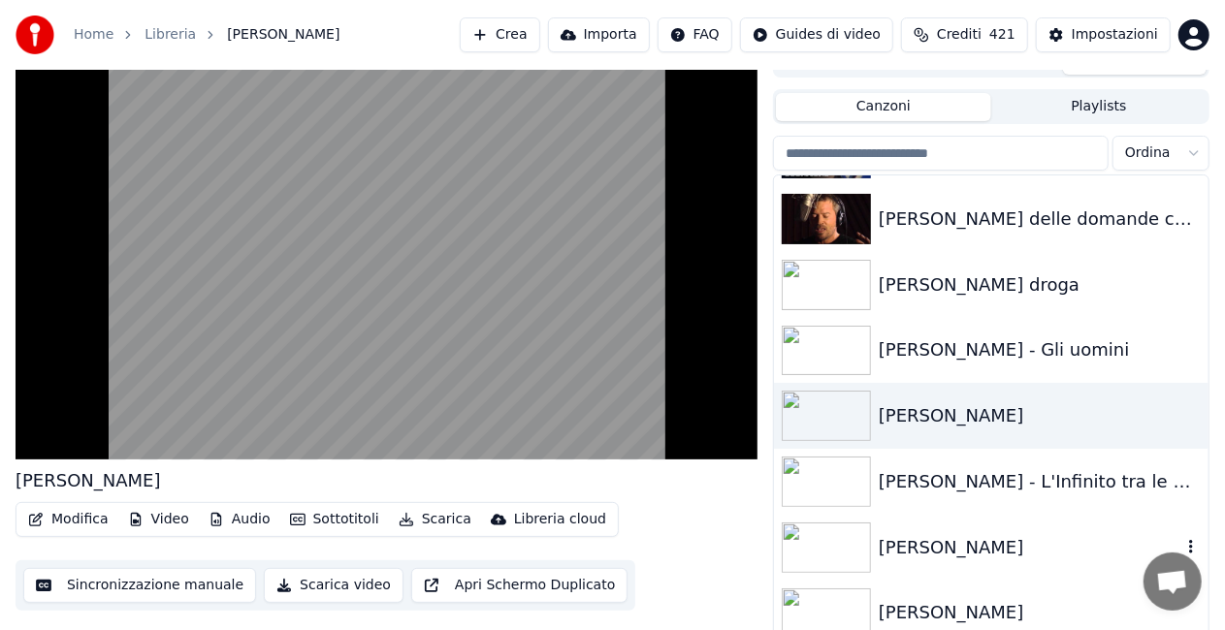
click at [941, 566] on div "[PERSON_NAME]" at bounding box center [991, 548] width 435 height 66
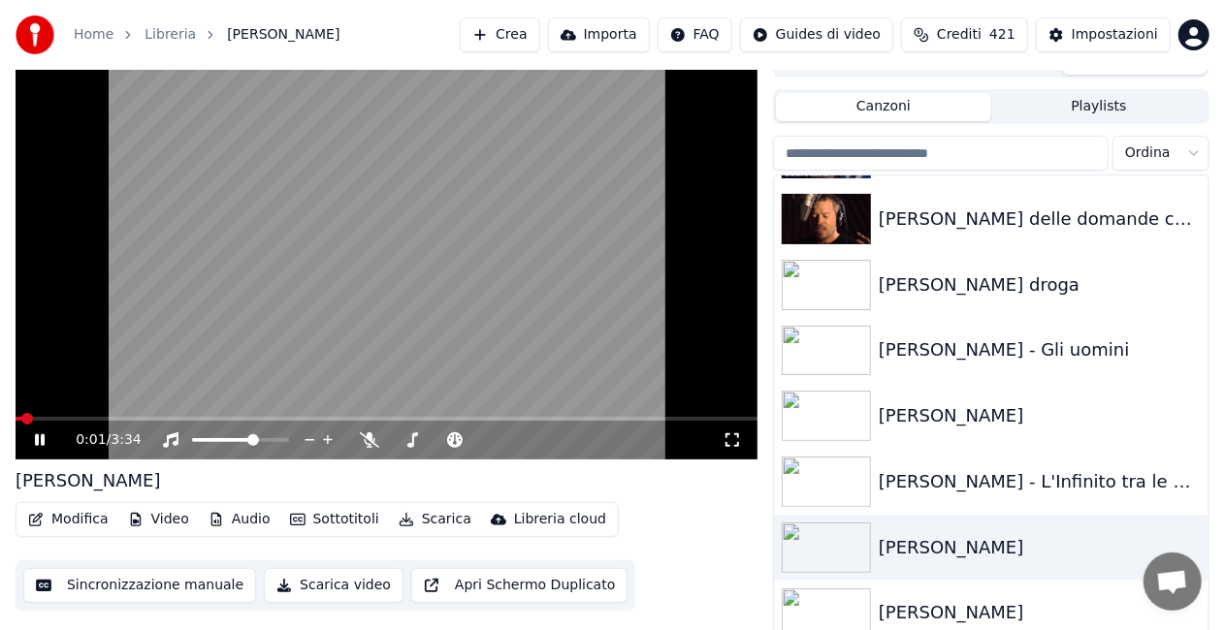
drag, startPoint x: 731, startPoint y: 438, endPoint x: 730, endPoint y: 462, distance: 23.3
click at [730, 440] on icon at bounding box center [732, 441] width 19 height 16
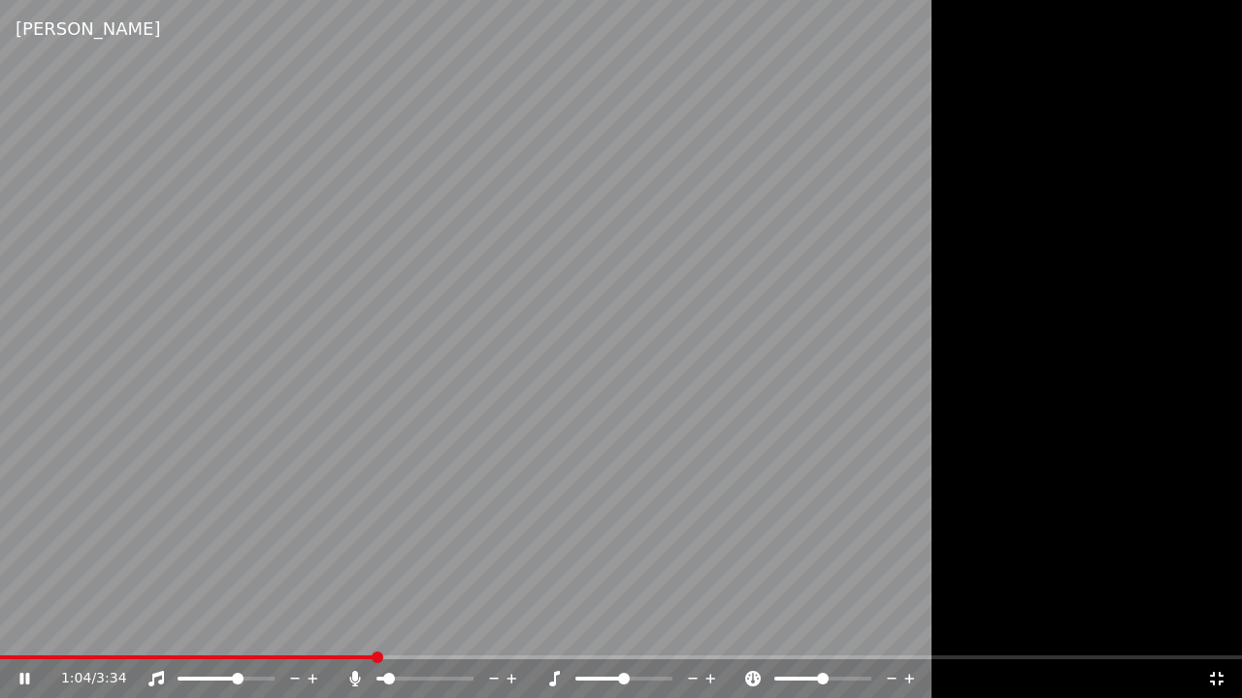
click at [383, 630] on span at bounding box center [389, 679] width 12 height 12
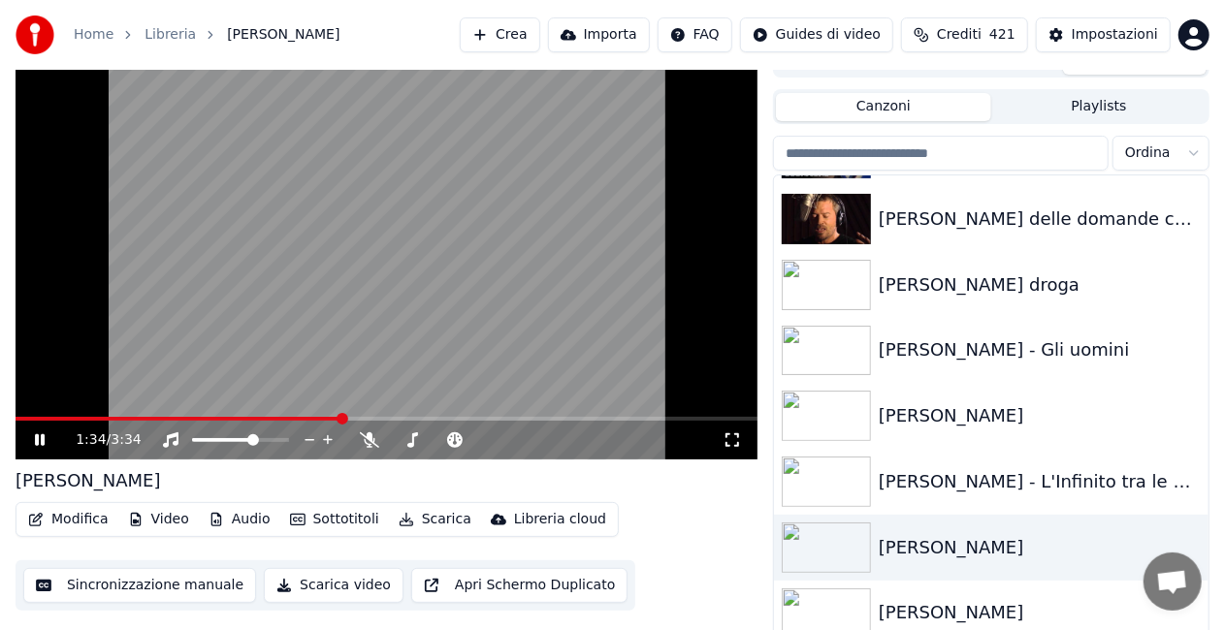
click at [434, 289] on video at bounding box center [387, 251] width 742 height 417
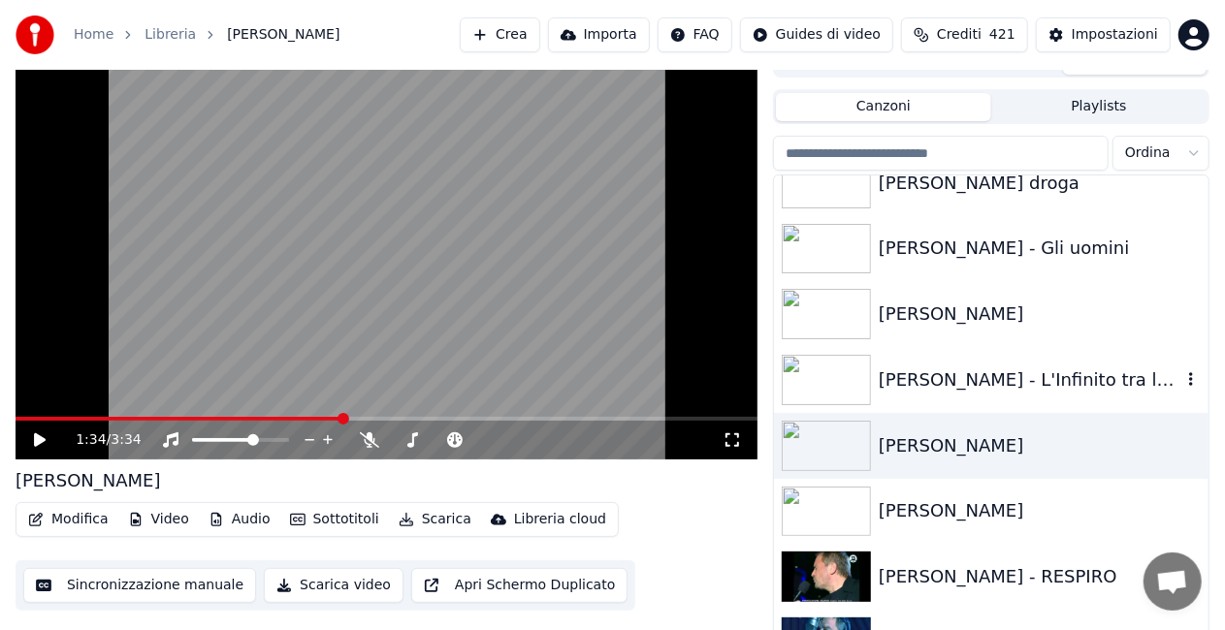
scroll to position [22410, 0]
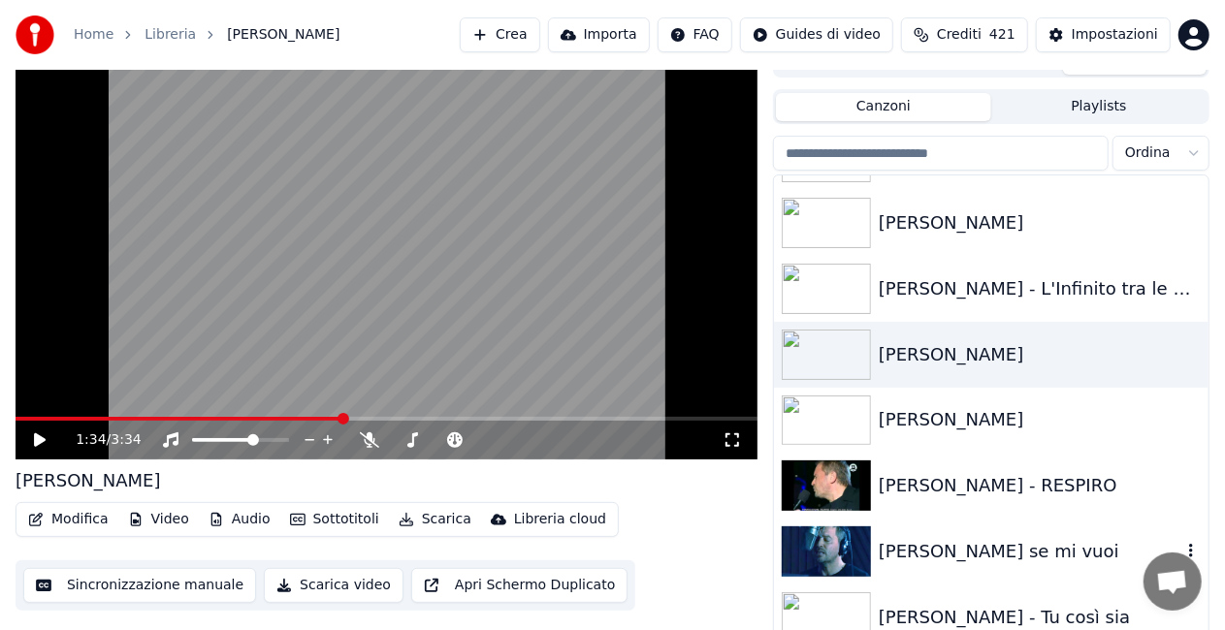
click at [991, 540] on div "[PERSON_NAME] se mi vuoi" at bounding box center [1030, 551] width 303 height 27
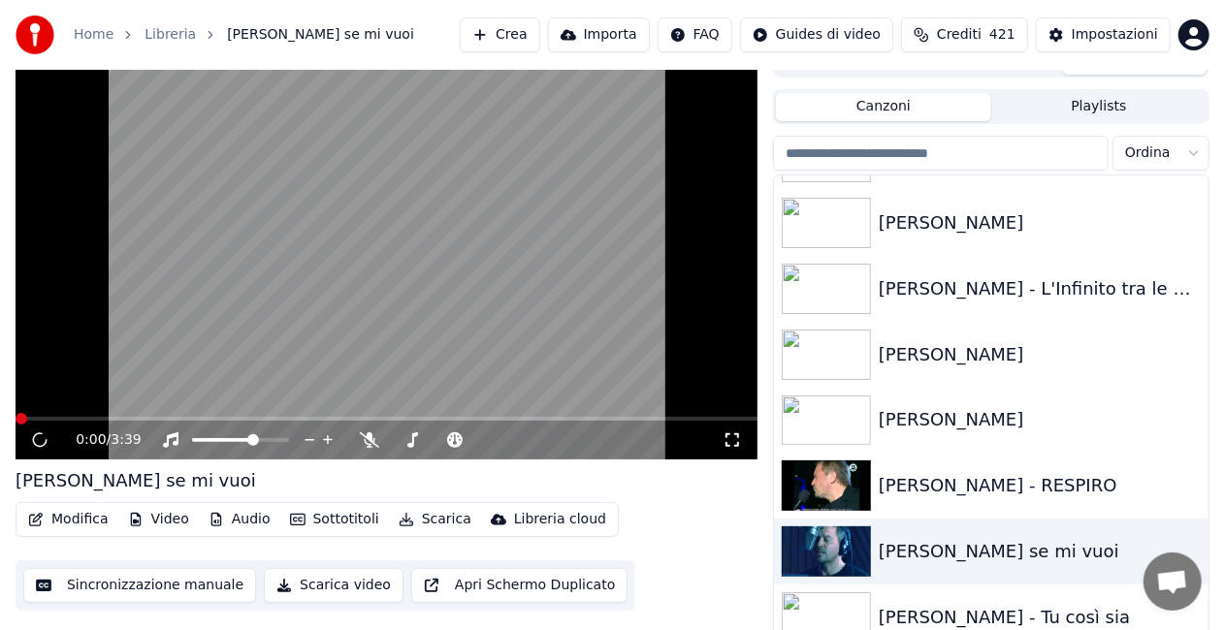
click at [726, 444] on icon at bounding box center [732, 441] width 19 height 16
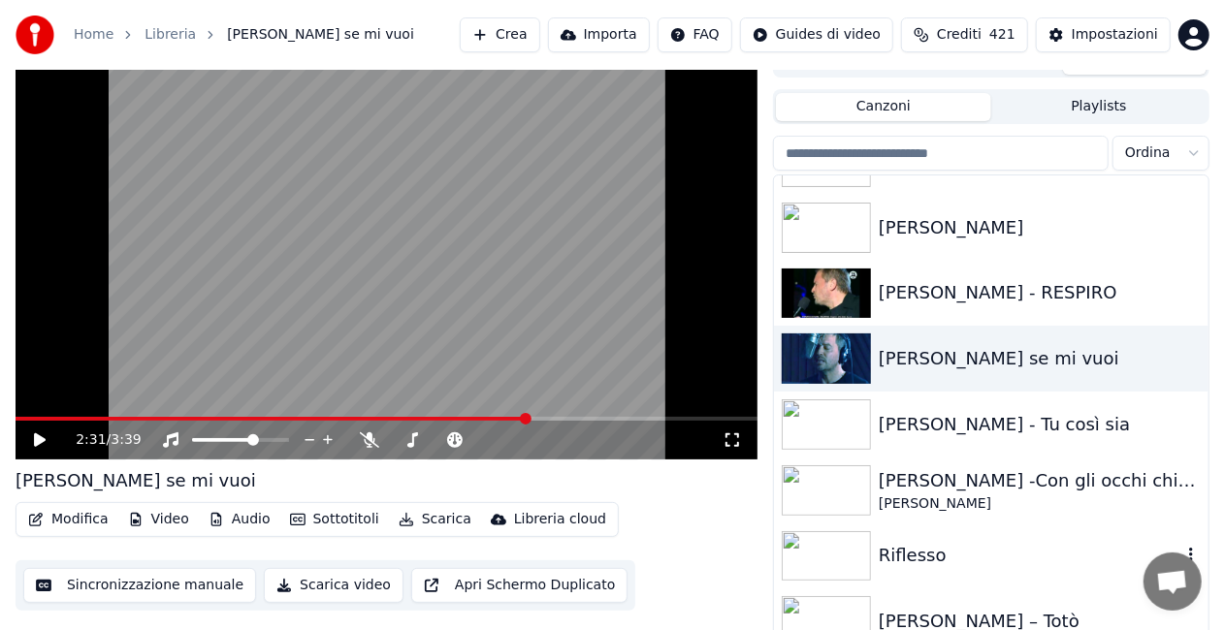
scroll to position [22701, 0]
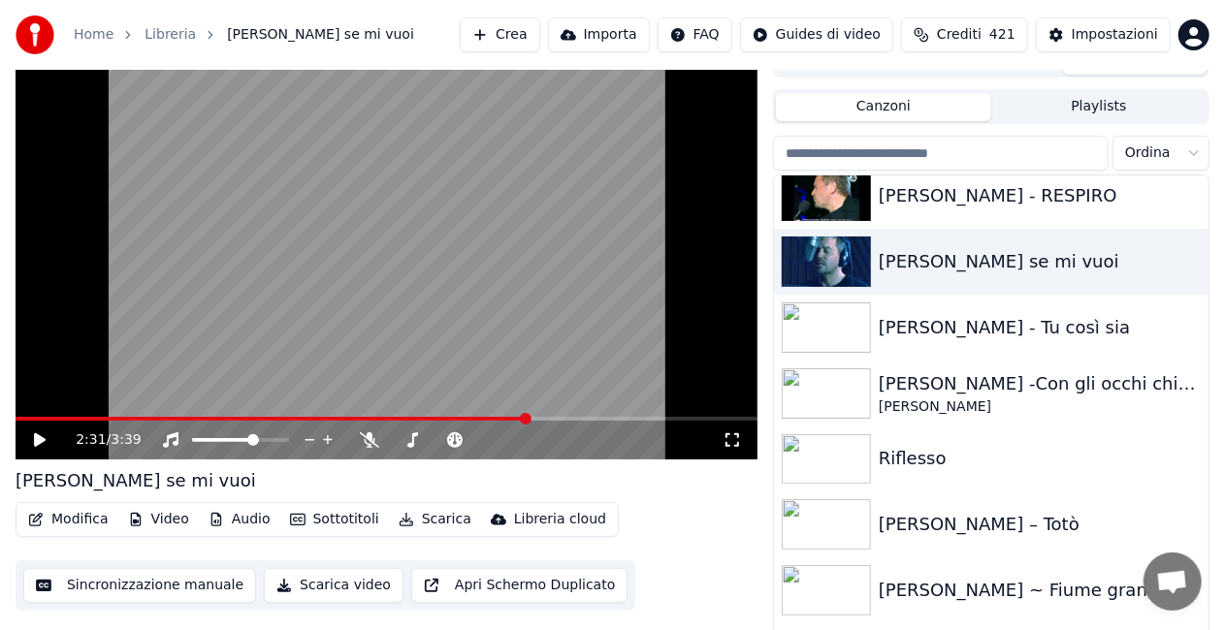
click at [31, 416] on video at bounding box center [387, 251] width 742 height 417
click at [31, 417] on span at bounding box center [274, 419] width 517 height 4
click at [730, 438] on icon at bounding box center [732, 441] width 19 height 16
click at [155, 306] on video at bounding box center [387, 251] width 742 height 417
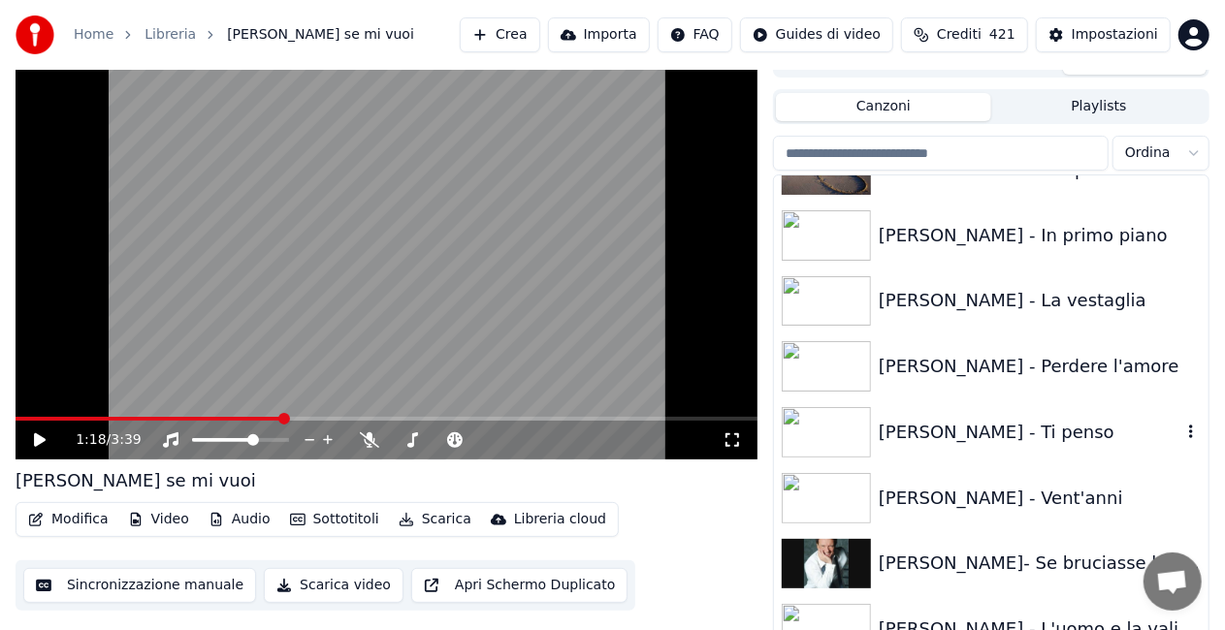
scroll to position [20276, 0]
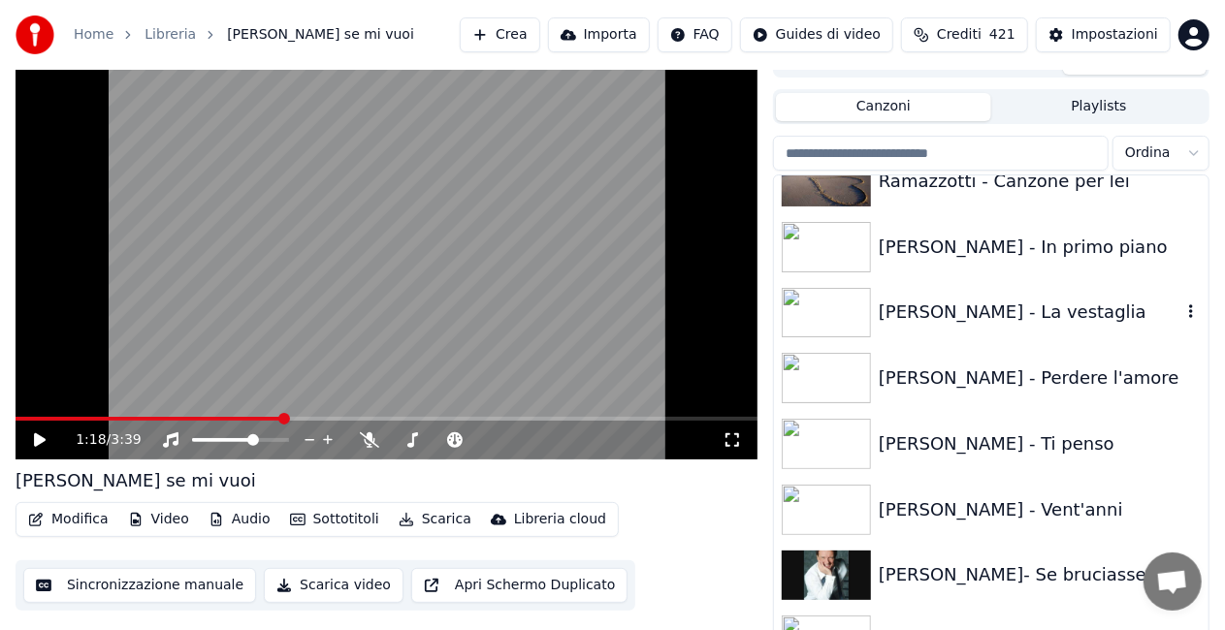
click at [989, 299] on div "[PERSON_NAME] - La vestaglia" at bounding box center [1030, 312] width 303 height 27
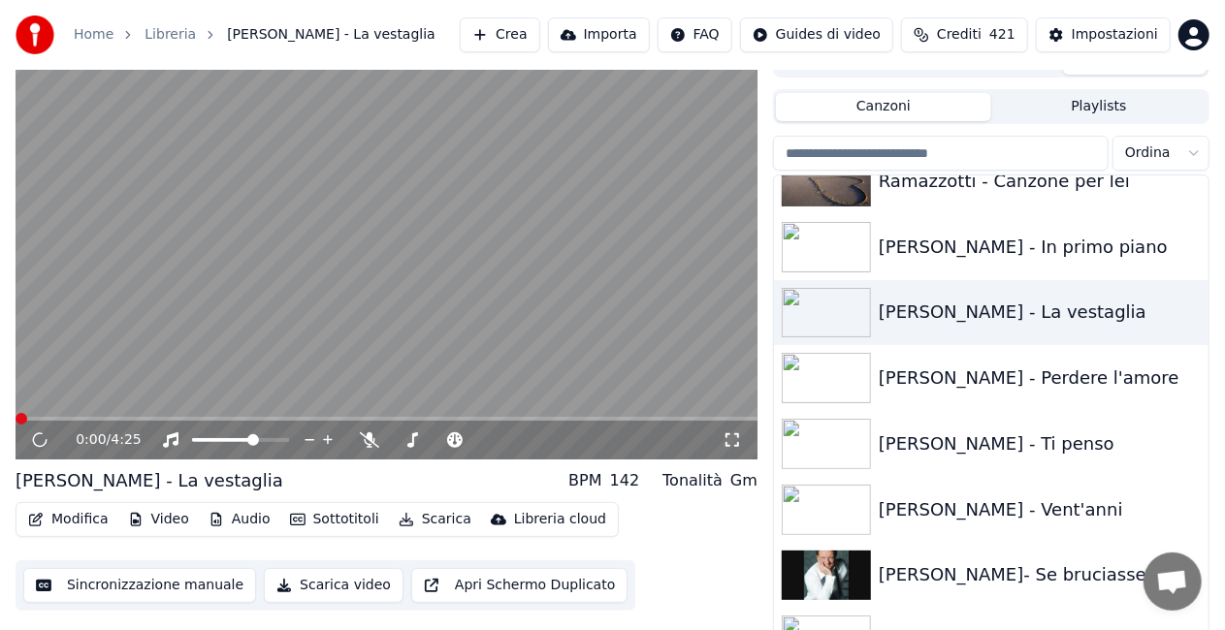
click at [737, 435] on icon at bounding box center [733, 441] width 14 height 14
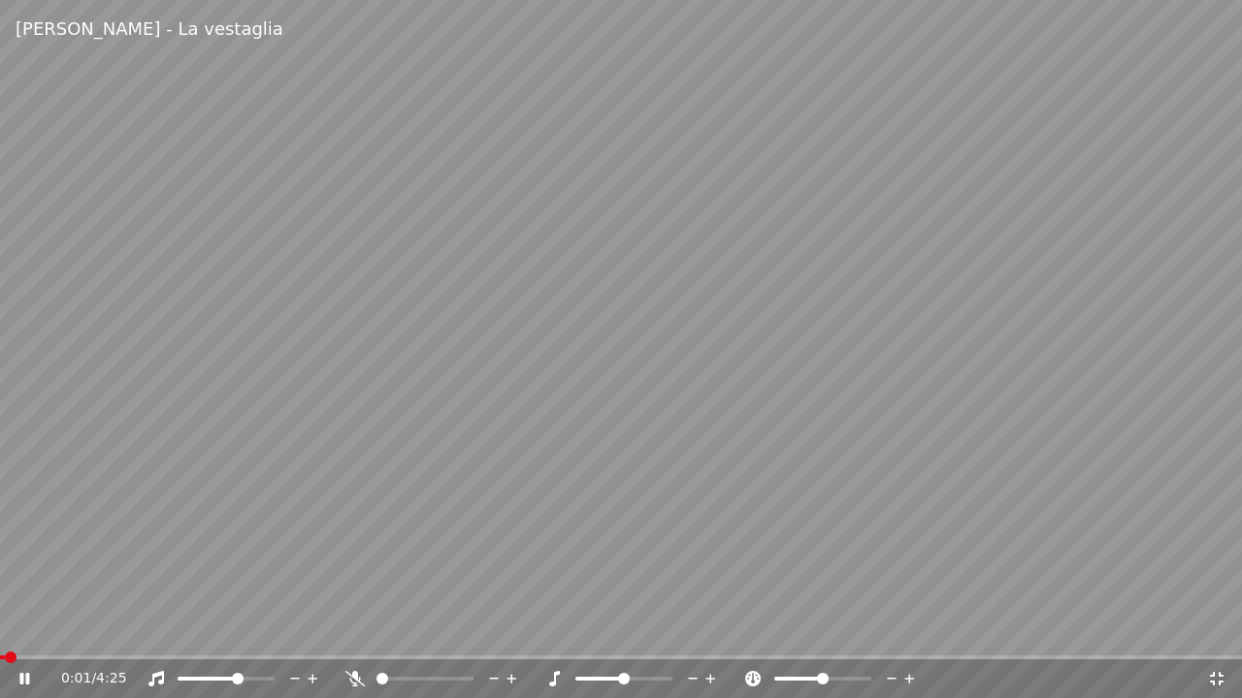
click at [5, 630] on span at bounding box center [2, 658] width 5 height 4
click at [275, 630] on span at bounding box center [269, 679] width 12 height 12
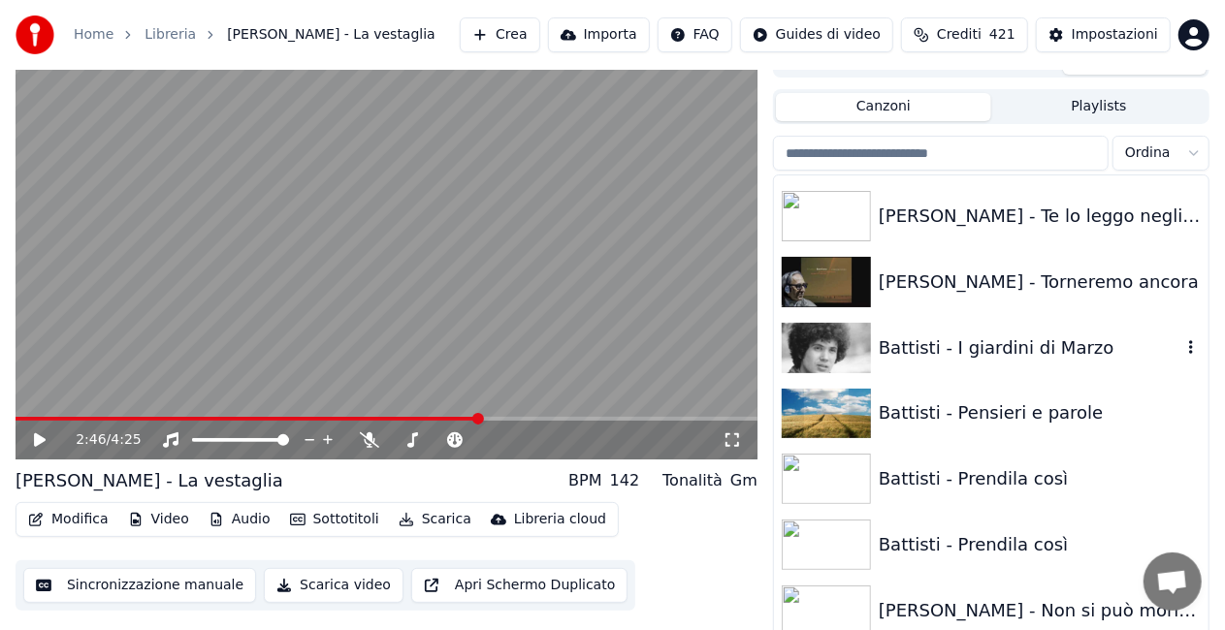
scroll to position [2009, 0]
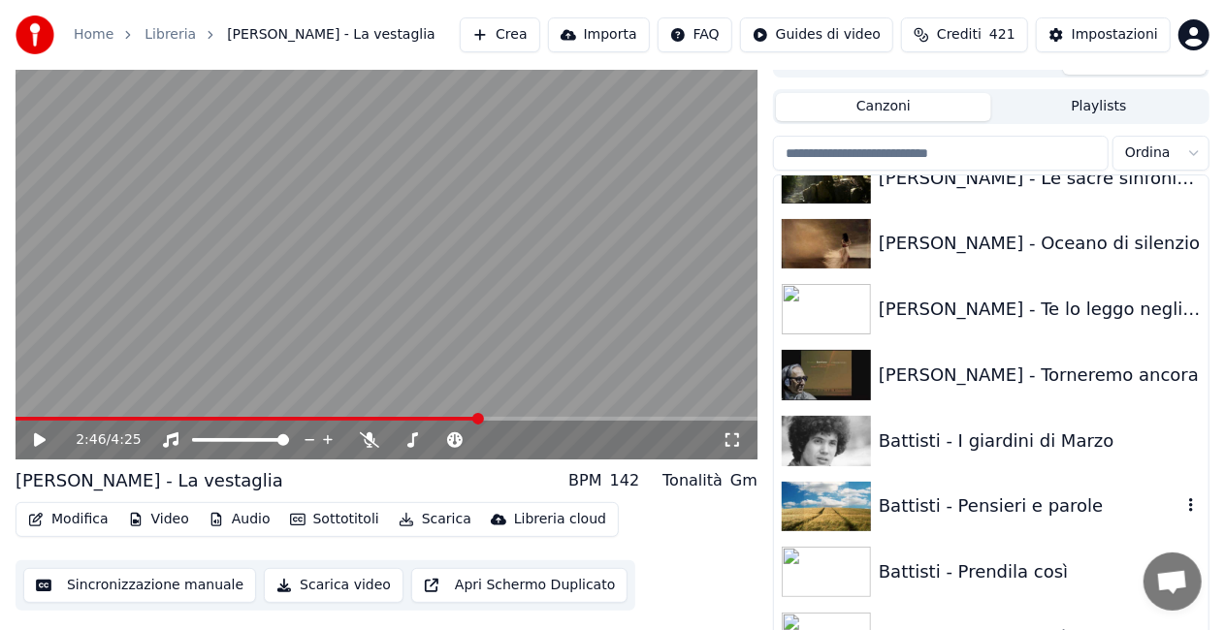
click at [1001, 508] on div "Battisti - Pensieri e parole" at bounding box center [1030, 506] width 303 height 27
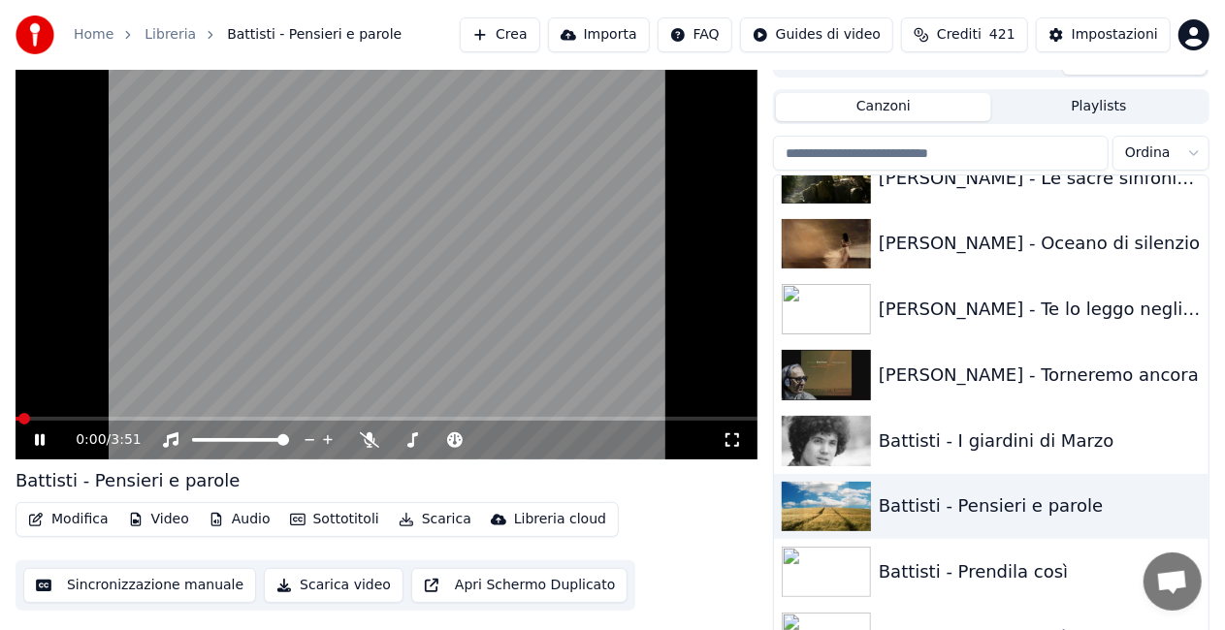
click at [731, 438] on icon at bounding box center [732, 441] width 19 height 16
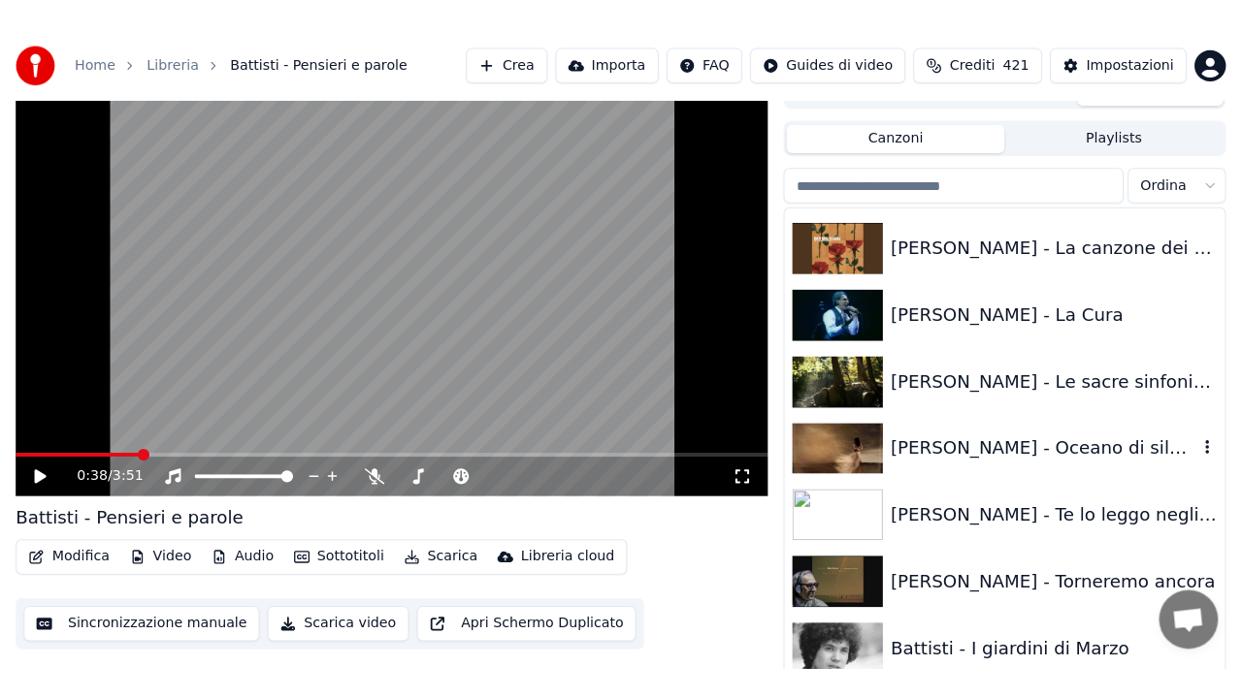
scroll to position [1815, 0]
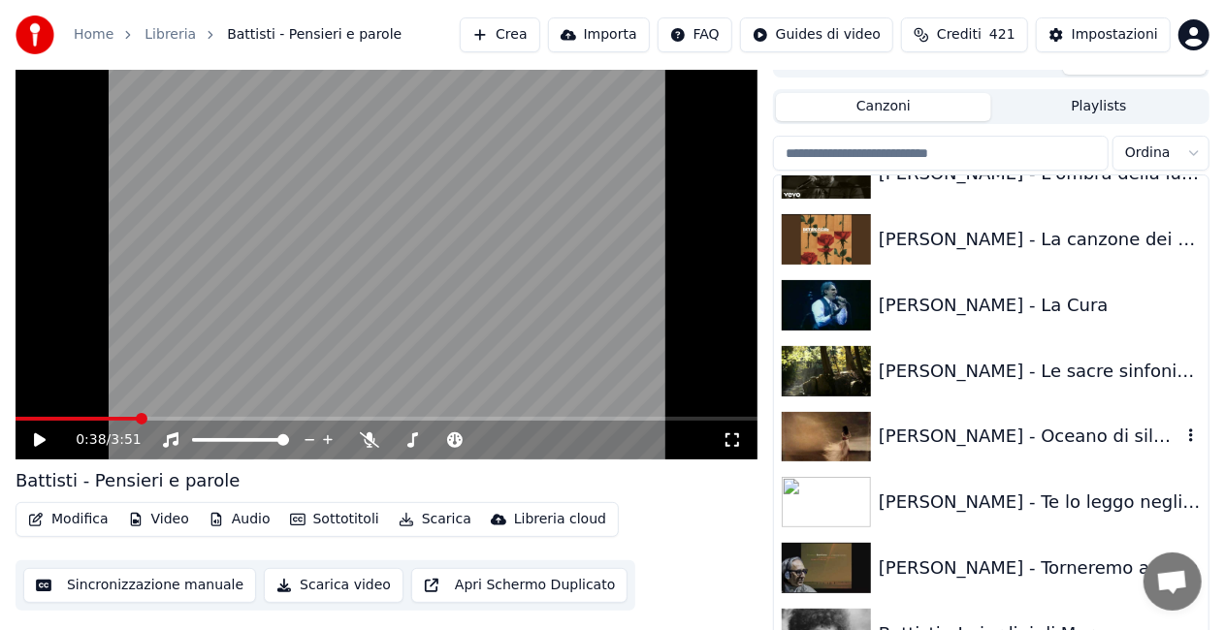
click at [1021, 440] on div "[PERSON_NAME] - Oceano di silenzio" at bounding box center [1030, 436] width 303 height 27
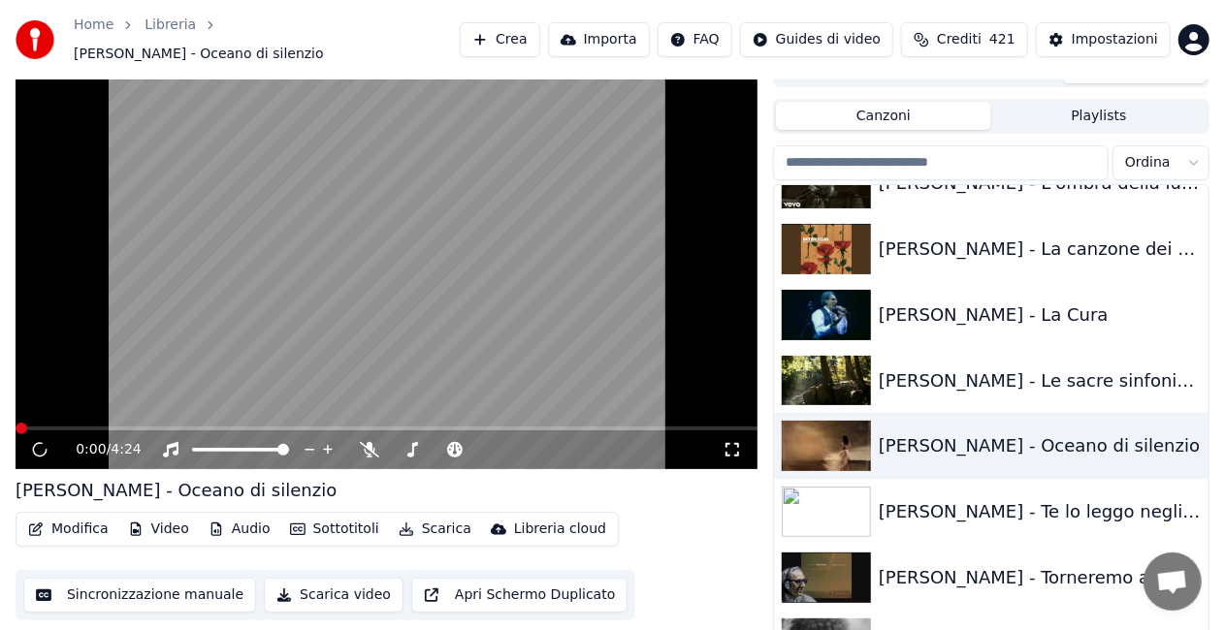
click at [738, 442] on icon at bounding box center [732, 450] width 19 height 16
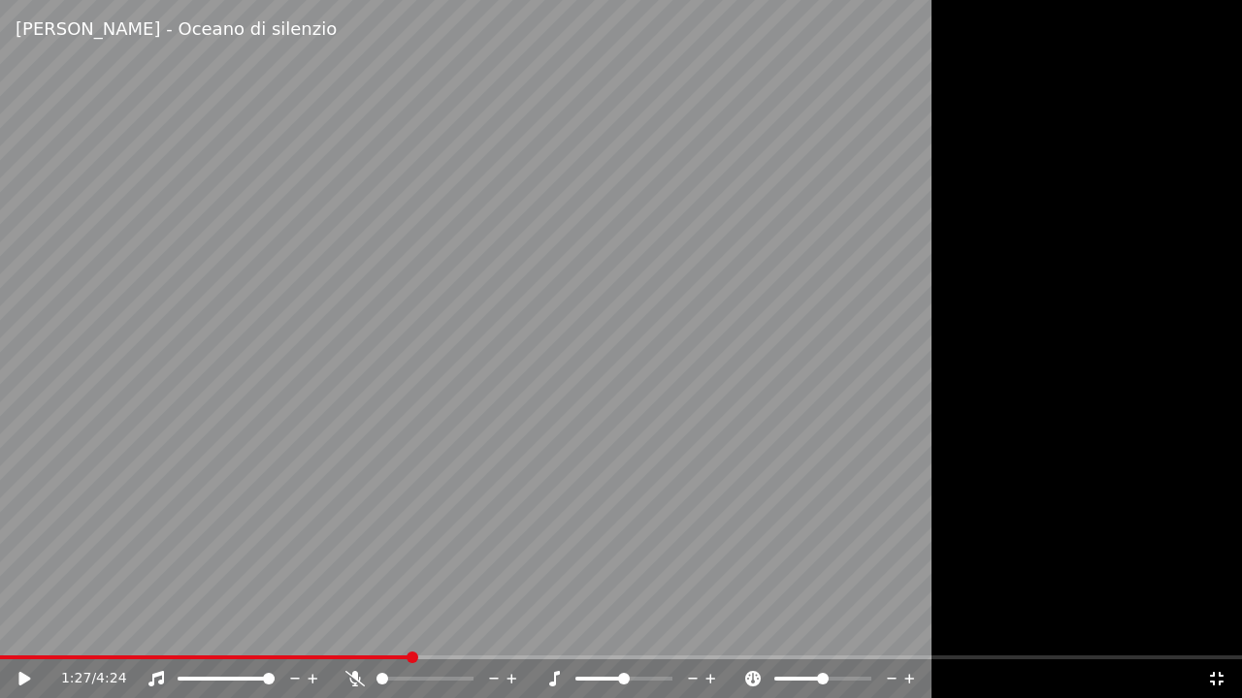
click at [1226, 630] on div "1:27 / 4:24" at bounding box center [621, 678] width 1226 height 19
